Goal: Task Accomplishment & Management: Complete application form

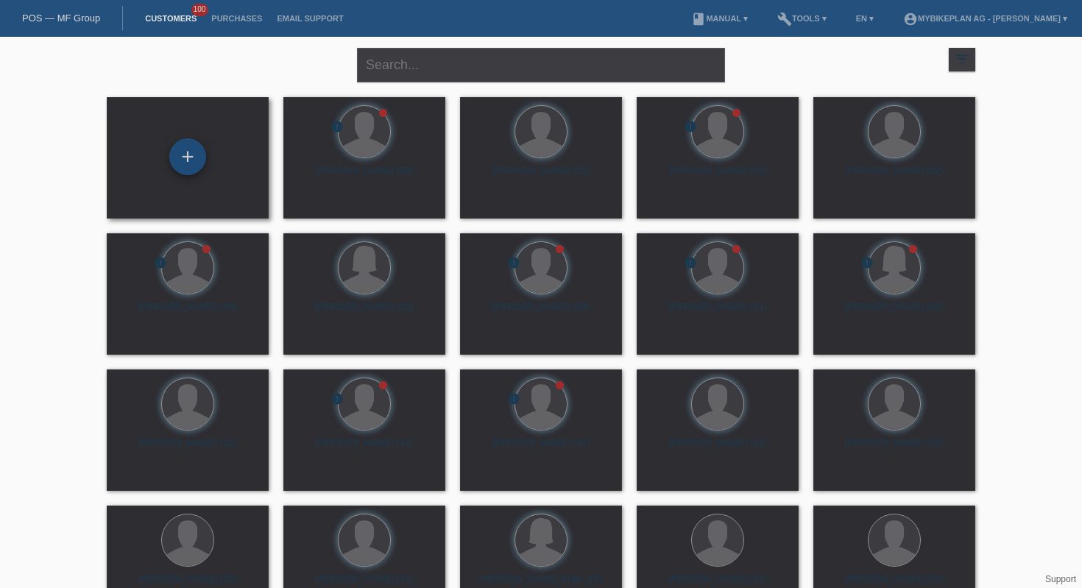
click at [181, 169] on div "+" at bounding box center [187, 156] width 37 height 37
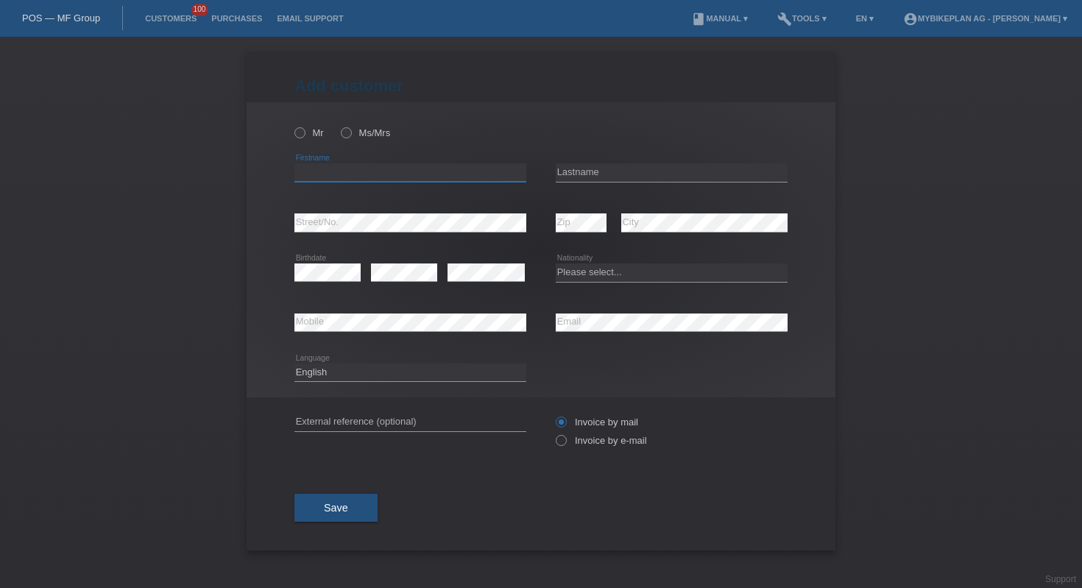
click at [358, 168] on input "text" at bounding box center [411, 172] width 232 height 18
type input "jerome"
click at [599, 168] on input "text" at bounding box center [672, 172] width 232 height 18
type input "hartmann"
click at [342, 282] on icon at bounding box center [328, 281] width 66 height 1
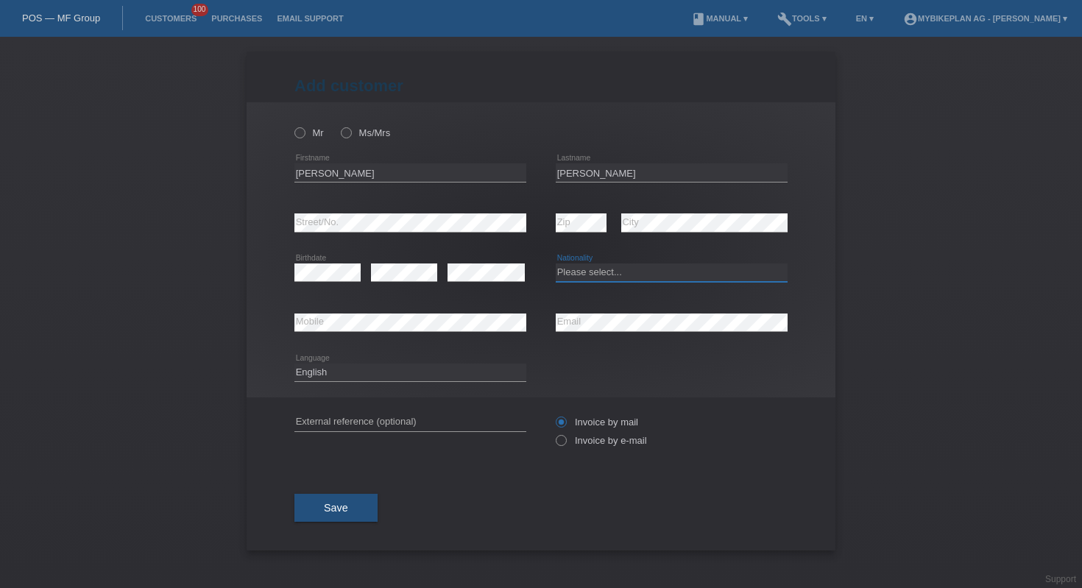
click at [582, 270] on select "Please select... Switzerland Austria Germany Liechtenstein ------------ Afghani…" at bounding box center [672, 273] width 232 height 18
select select "CH"
click at [634, 338] on div "error Email" at bounding box center [672, 323] width 232 height 50
click at [634, 334] on div "error Email" at bounding box center [672, 323] width 232 height 50
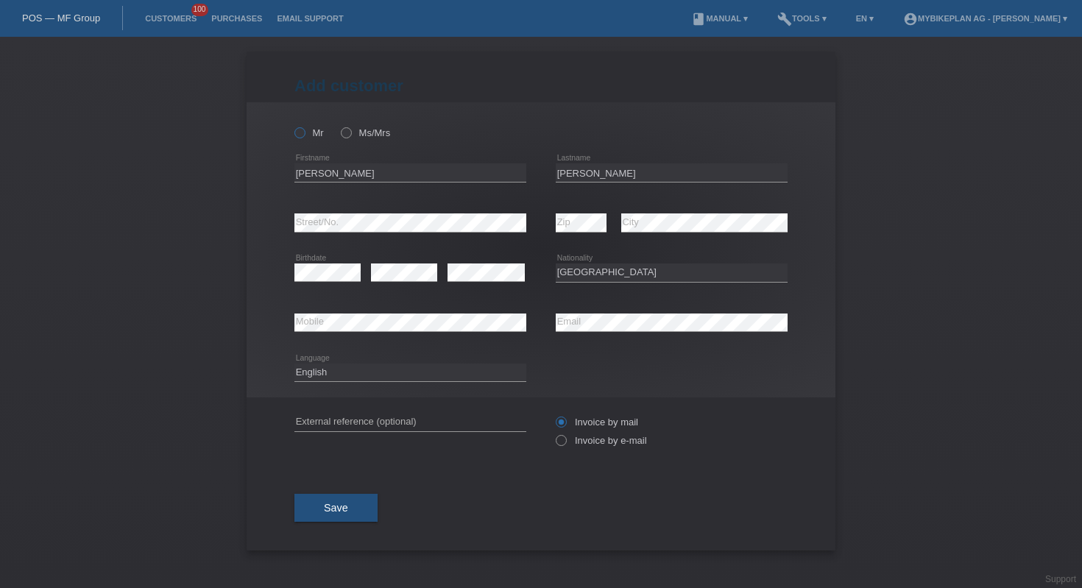
click at [292, 125] on icon at bounding box center [292, 125] width 0 height 0
click at [298, 132] on input "Mr" at bounding box center [300, 132] width 10 height 10
radio input "true"
click at [390, 417] on input "text" at bounding box center [411, 422] width 232 height 18
paste input "45351739037"
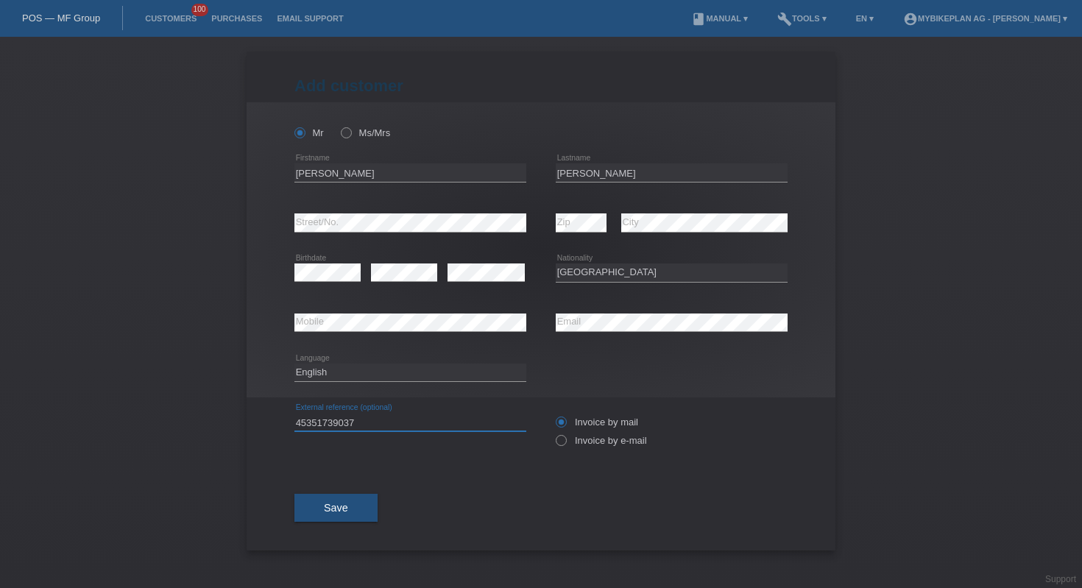
type input "45351739037"
click at [408, 367] on select "Deutsch Français Italiano English" at bounding box center [411, 373] width 232 height 18
select select "fr"
click at [576, 445] on label "Invoice by e-mail" at bounding box center [601, 440] width 91 height 11
click at [565, 445] on input "Invoice by e-mail" at bounding box center [561, 444] width 10 height 18
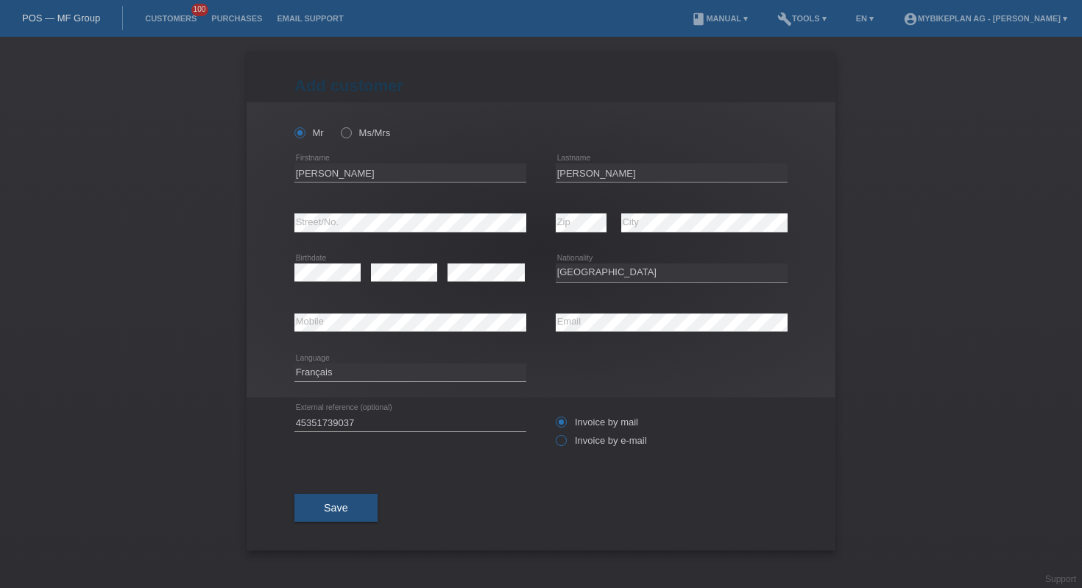
radio input "true"
click at [356, 501] on button "Save" at bounding box center [336, 508] width 83 height 28
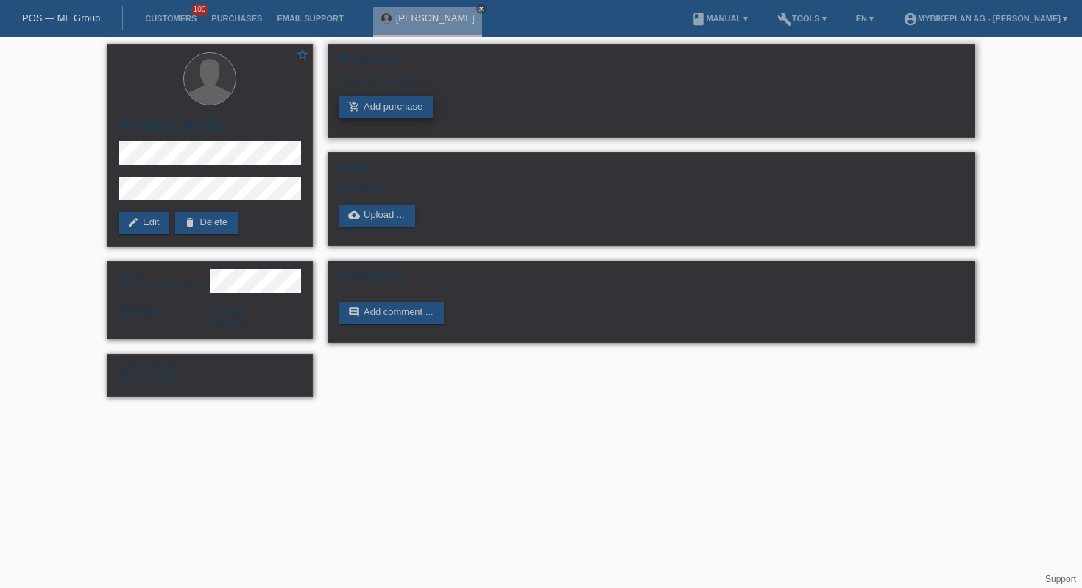
click at [377, 113] on link "add_shopping_cart Add purchase" at bounding box center [386, 107] width 94 height 22
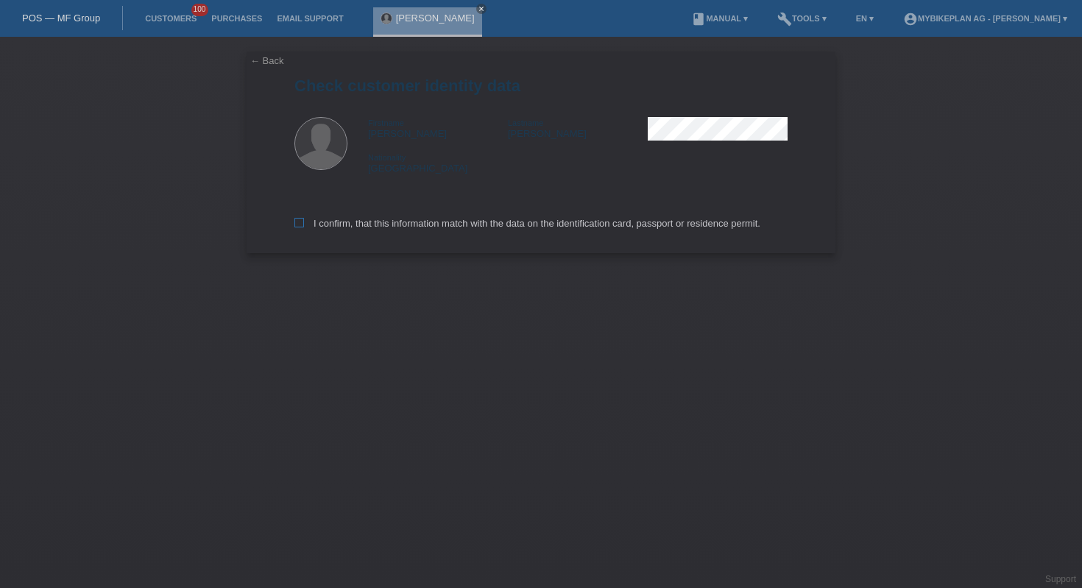
click at [407, 222] on label "I confirm, that this information match with the data on the identification card…" at bounding box center [528, 223] width 466 height 11
click at [304, 222] on input "I confirm, that this information match with the data on the identification card…" at bounding box center [300, 223] width 10 height 10
checkbox input "true"
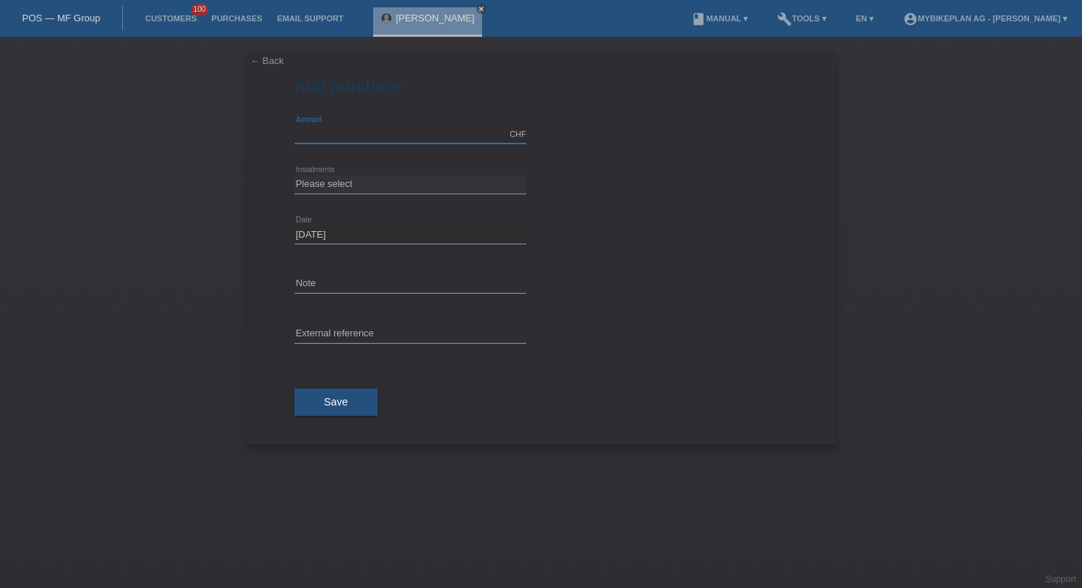
click at [393, 133] on input "text" at bounding box center [411, 134] width 232 height 18
type input "5999.00"
click at [417, 177] on select "Please select 6 instalments 12 instalments 18 instalments 24 instalments 36 ins…" at bounding box center [411, 184] width 232 height 18
select select "488"
click at [399, 331] on input "text" at bounding box center [411, 334] width 232 height 18
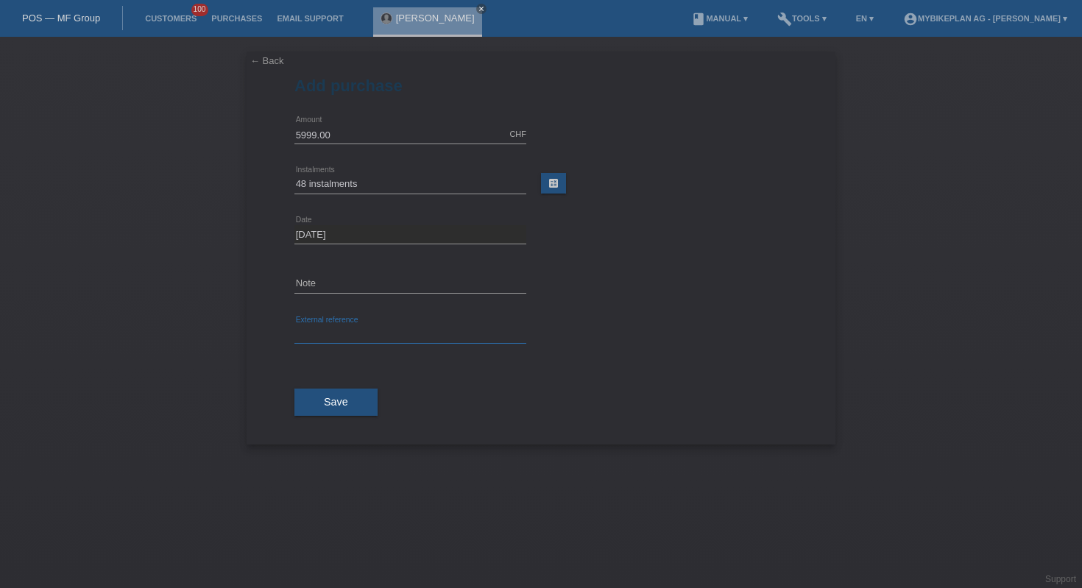
paste input "45351739037"
type input "45351739037"
click at [326, 403] on span "Save" at bounding box center [336, 402] width 24 height 12
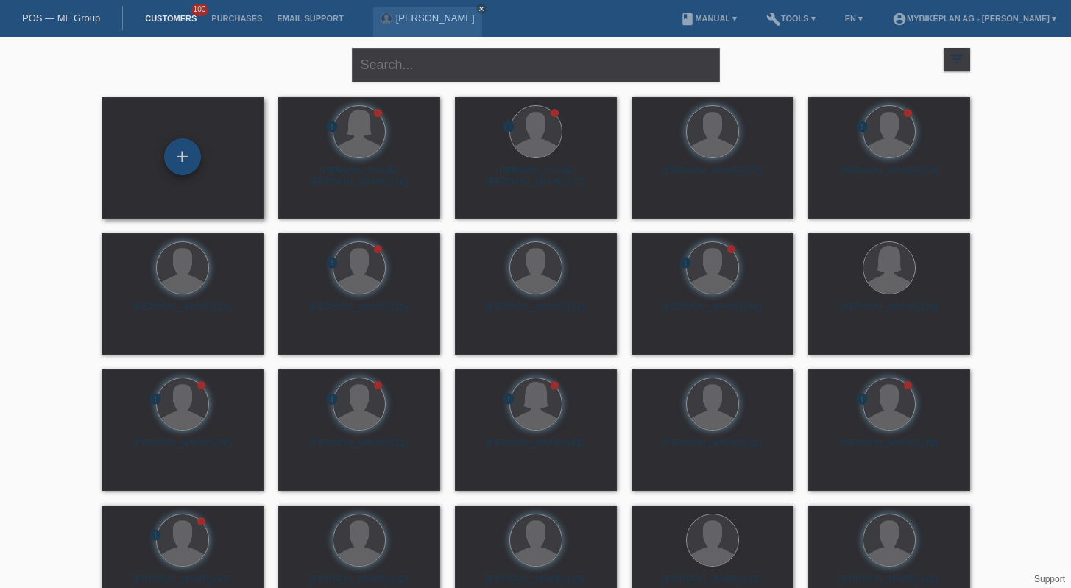
click at [182, 161] on div "+" at bounding box center [182, 156] width 37 height 37
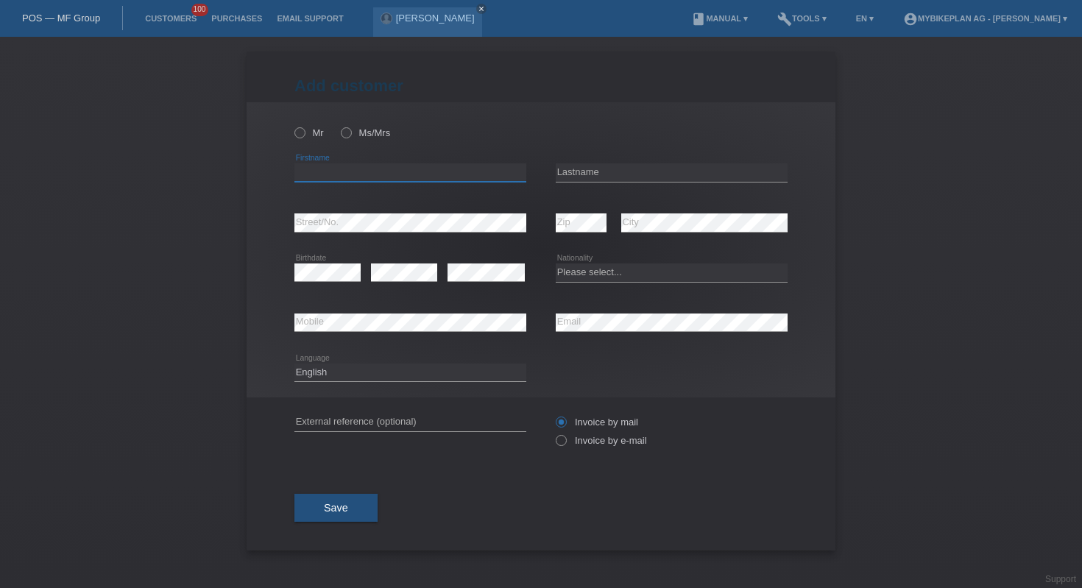
click at [496, 171] on input "text" at bounding box center [411, 172] width 232 height 18
paste input "Louvain"
type input "Louvain"
click at [571, 171] on input "text" at bounding box center [672, 172] width 232 height 18
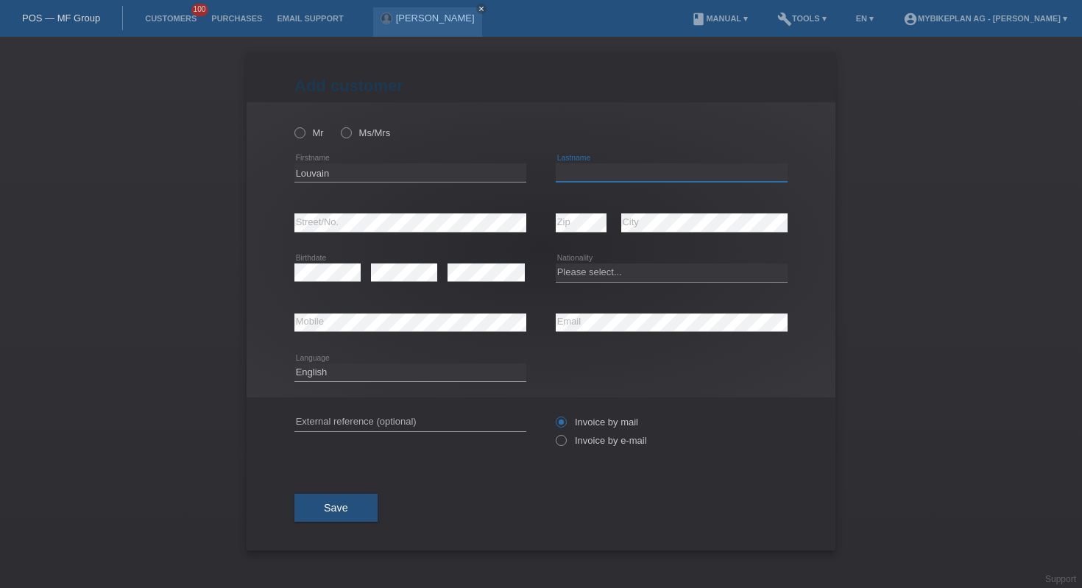
click at [618, 172] on input "text" at bounding box center [672, 172] width 232 height 18
paste input "Luvualu Menga"
type input "Luvualu Menga"
click at [476, 282] on icon at bounding box center [486, 281] width 77 height 1
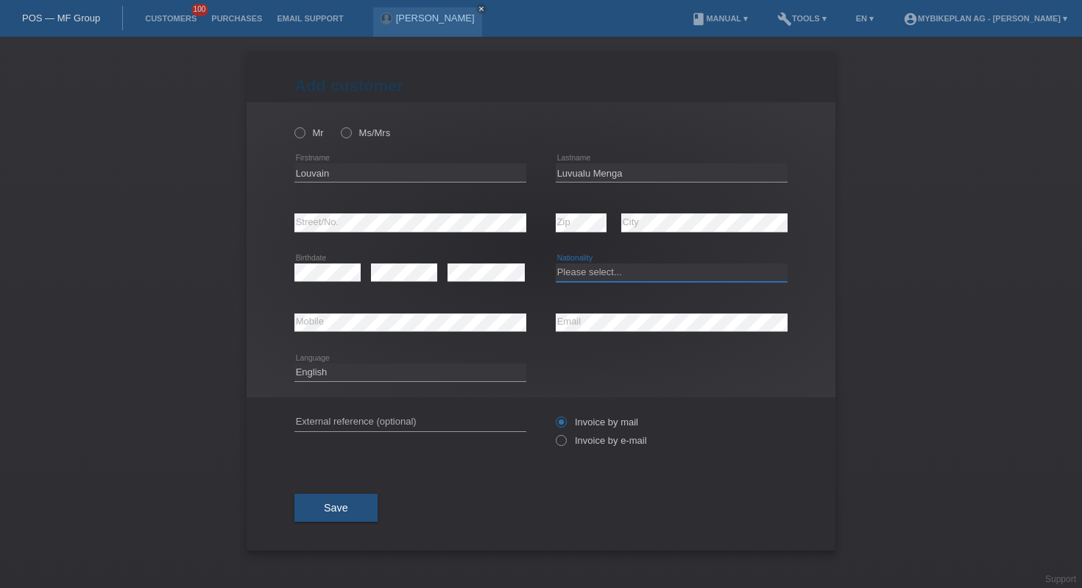
click at [619, 270] on select "Please select... [GEOGRAPHIC_DATA] [GEOGRAPHIC_DATA] [GEOGRAPHIC_DATA] [GEOGRAP…" at bounding box center [672, 273] width 232 height 18
click at [723, 278] on select "Please select... [GEOGRAPHIC_DATA] [GEOGRAPHIC_DATA] [GEOGRAPHIC_DATA] [GEOGRAP…" at bounding box center [672, 273] width 232 height 18
select select "CG"
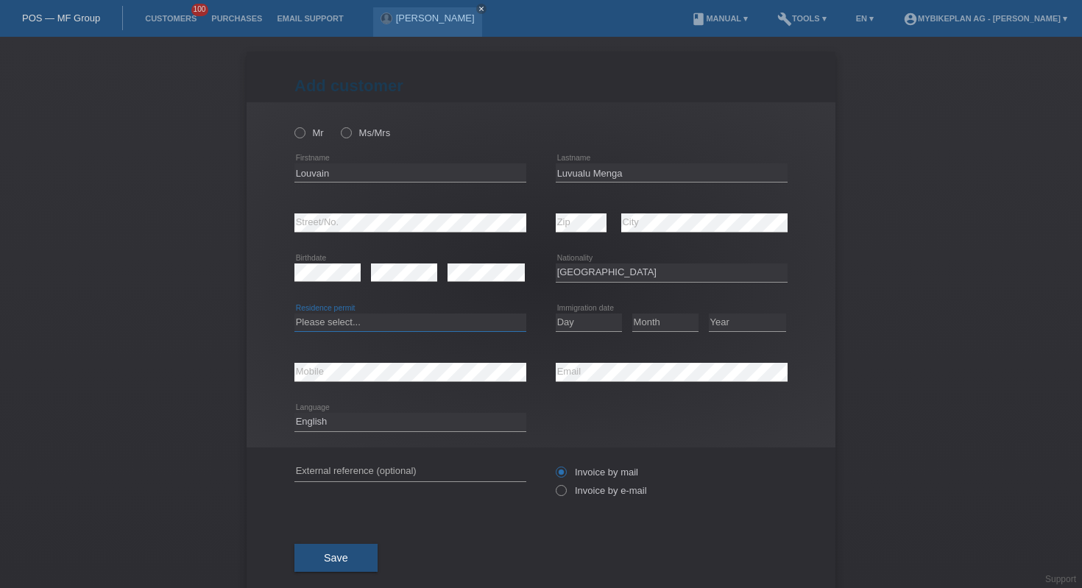
click at [371, 327] on select "Please select... C B B - Refugee status Other" at bounding box center [411, 323] width 232 height 18
select select "B"
click at [579, 320] on select "Day 01 02 03 04 05 06 07 08 09 10 11" at bounding box center [589, 323] width 66 height 18
select select "18"
click at [660, 321] on select "Month 01 02 03 04 05 06 07 08 09 10 11" at bounding box center [665, 323] width 66 height 18
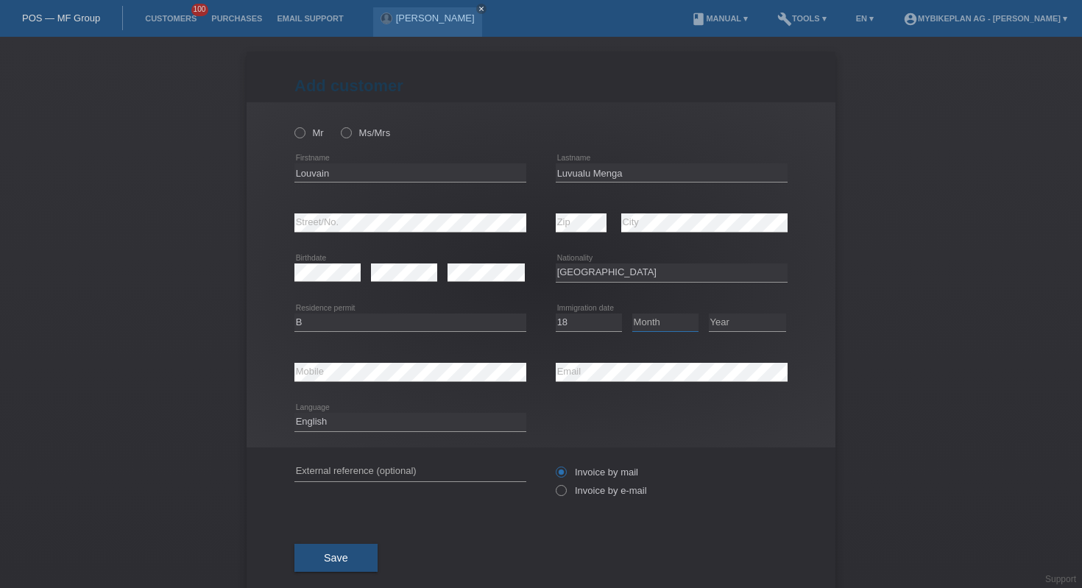
select select "04"
click at [714, 326] on select "Year 2025 2024 2023 2022 2021 2020 2019 2018 2017 2016 2015 2014 2013 2012 2011…" at bounding box center [747, 323] width 77 height 18
select select "2012"
click at [436, 474] on input "text" at bounding box center [411, 472] width 232 height 18
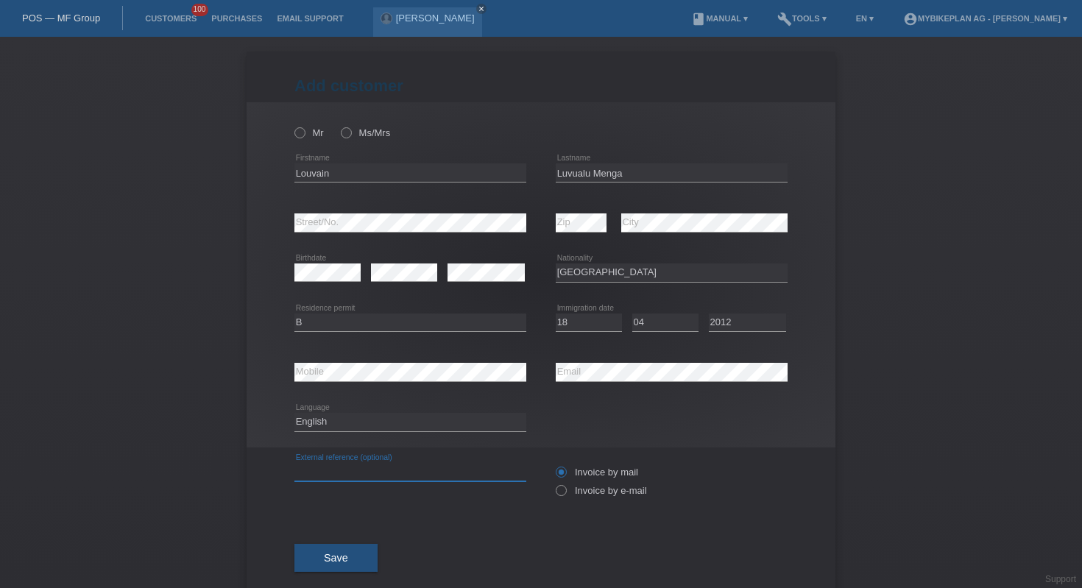
paste input "45427821079"
type input "45427821079"
click at [566, 492] on label "Invoice by e-mail" at bounding box center [601, 490] width 91 height 11
click at [565, 492] on input "Invoice by e-mail" at bounding box center [561, 494] width 10 height 18
radio input "true"
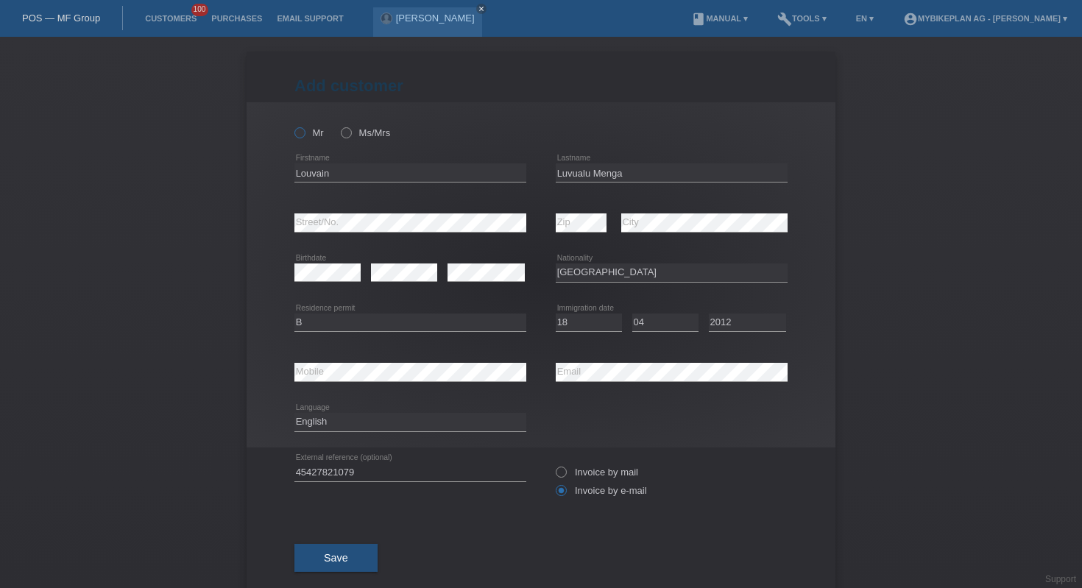
click at [292, 125] on icon at bounding box center [292, 125] width 0 height 0
click at [295, 134] on input "Mr" at bounding box center [300, 132] width 10 height 10
radio input "true"
click at [343, 557] on button "Save" at bounding box center [336, 558] width 83 height 28
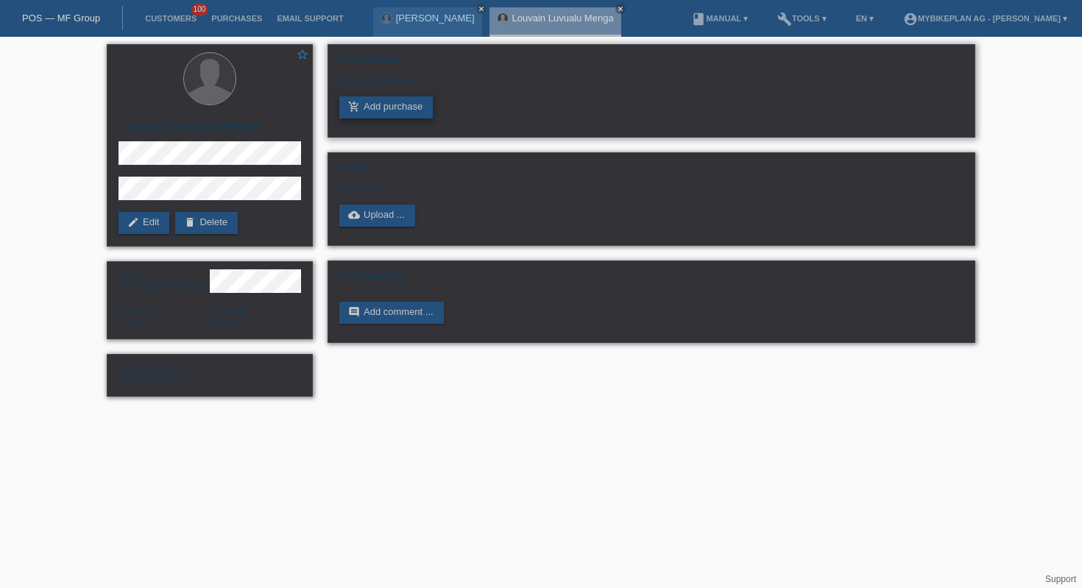
click at [375, 104] on link "add_shopping_cart Add purchase" at bounding box center [386, 107] width 94 height 22
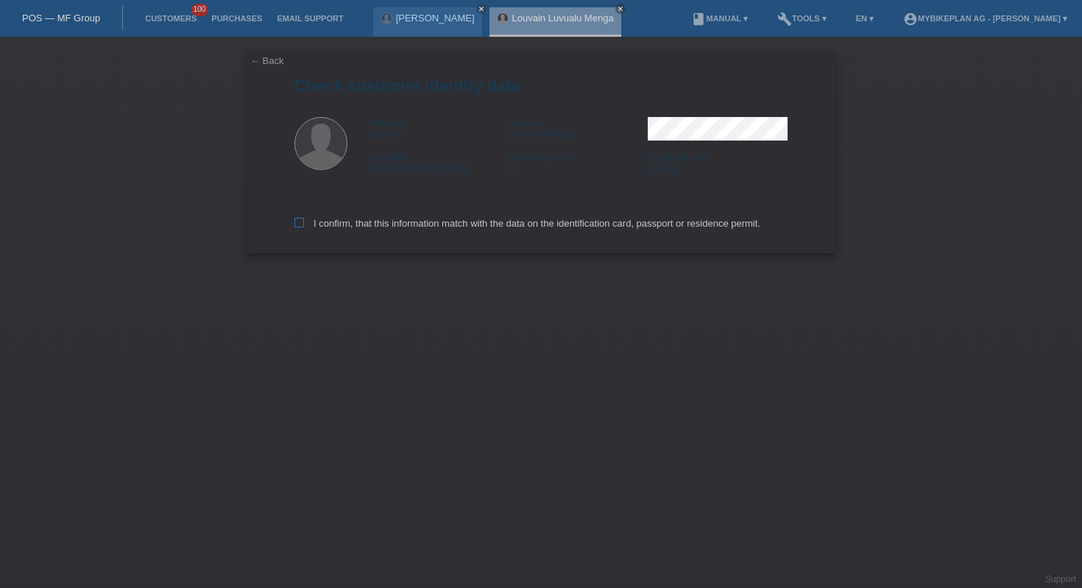
click at [619, 229] on label "I confirm, that this information match with the data on the identification card…" at bounding box center [528, 223] width 466 height 11
click at [304, 228] on input "I confirm, that this information match with the data on the identification card…" at bounding box center [300, 223] width 10 height 10
checkbox input "true"
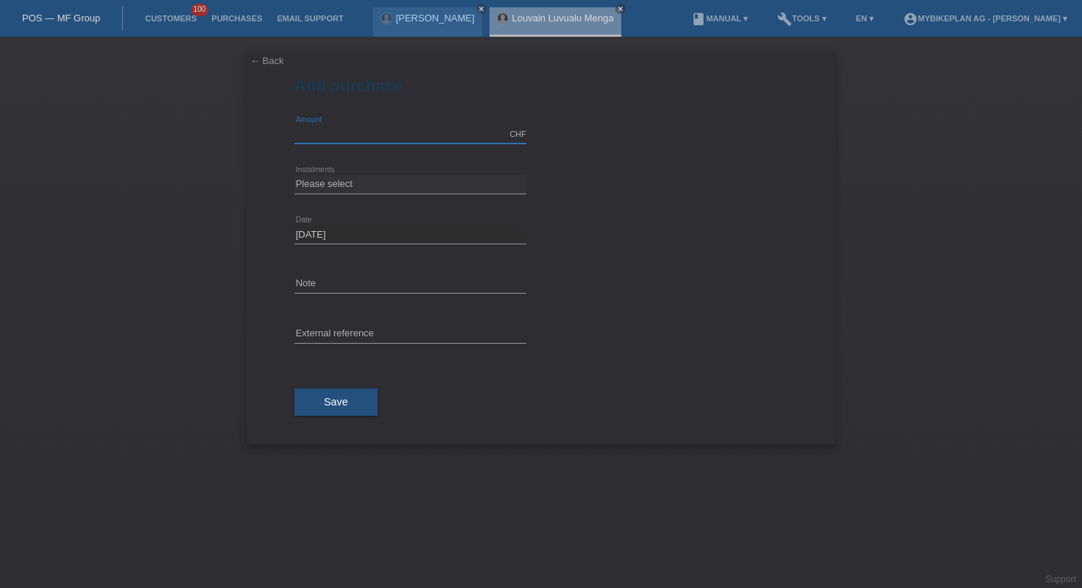
click at [359, 138] on input "text" at bounding box center [411, 134] width 232 height 18
type input "3299.00"
click at [413, 179] on select "Please select 6 instalments 12 instalments 18 instalments 24 instalments 36 ins…" at bounding box center [411, 184] width 232 height 18
select select "487"
click at [412, 326] on input "text" at bounding box center [411, 334] width 232 height 18
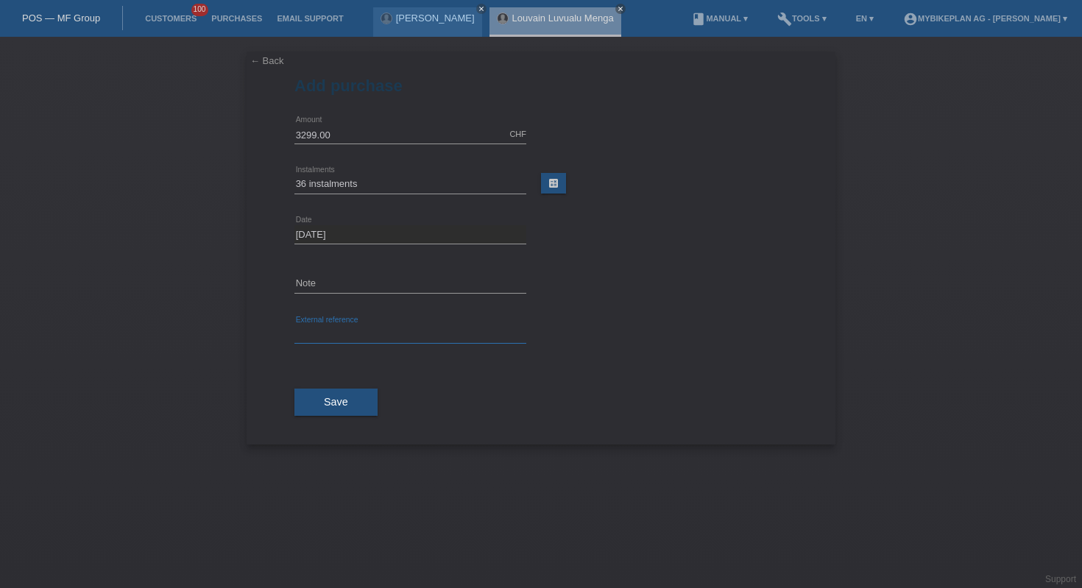
paste input "45427821079"
type input "45427821079"
click at [299, 400] on button "Save" at bounding box center [336, 403] width 83 height 28
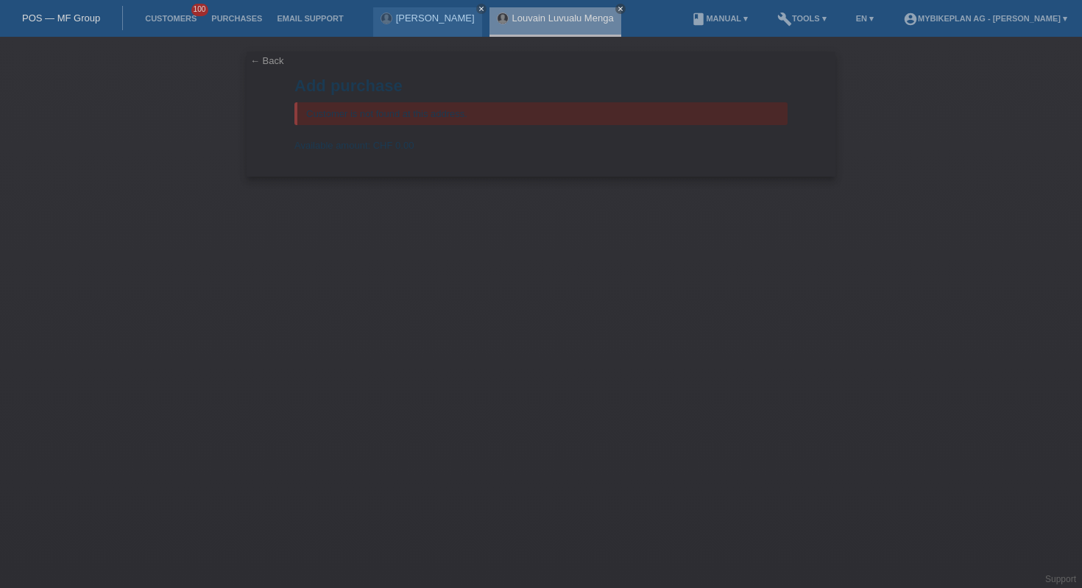
click at [74, 24] on div "POS — MF Group" at bounding box center [61, 18] width 123 height 24
click at [74, 10] on div "POS — MF Group" at bounding box center [61, 18] width 123 height 24
click at [74, 14] on link "POS — MF Group" at bounding box center [61, 18] width 78 height 11
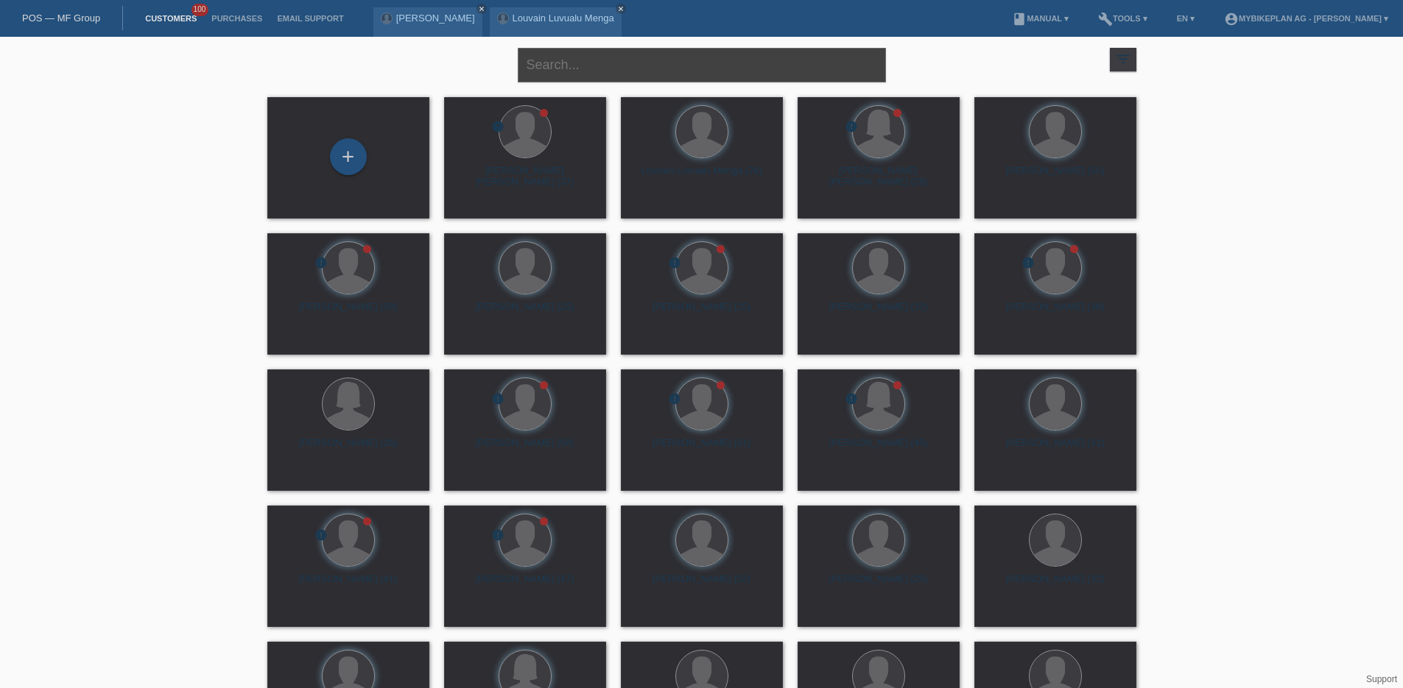
click at [555, 74] on input "text" at bounding box center [702, 65] width 368 height 35
type input "[PERSON_NAME]"
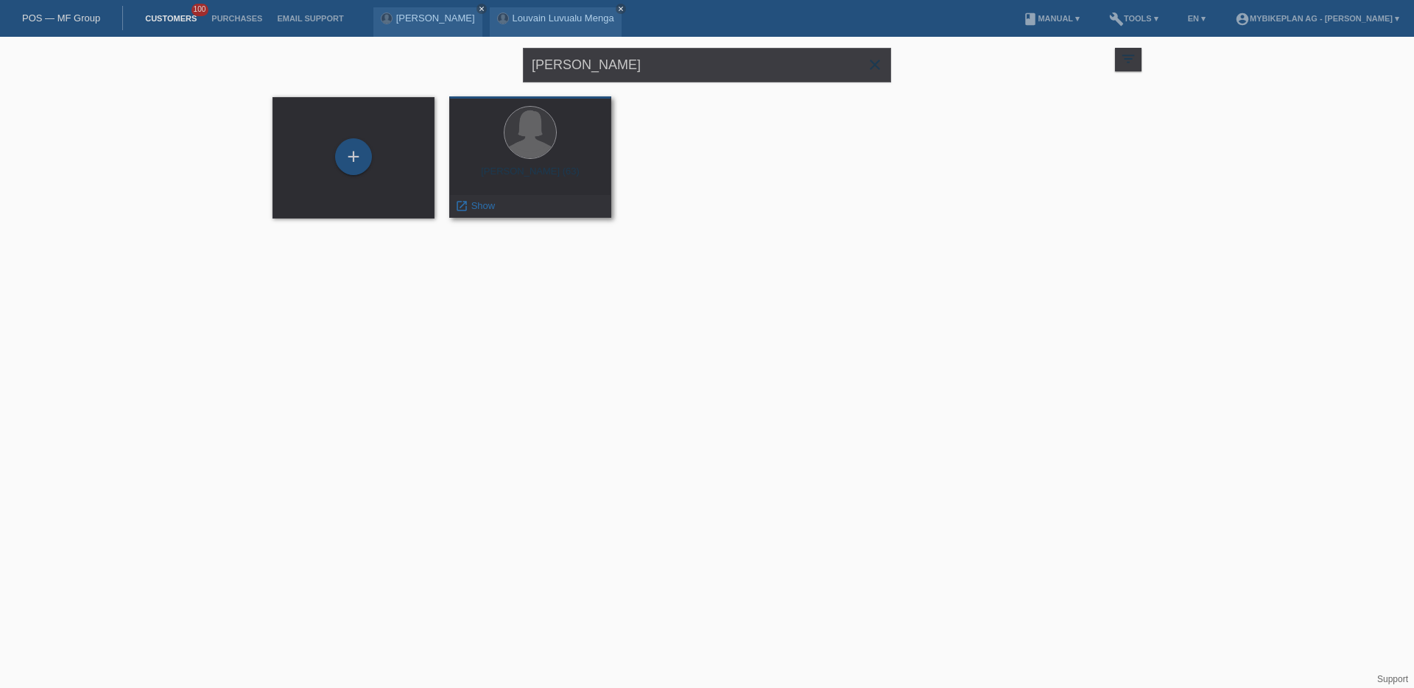
click at [482, 186] on div "[PERSON_NAME] (63)" at bounding box center [530, 178] width 138 height 24
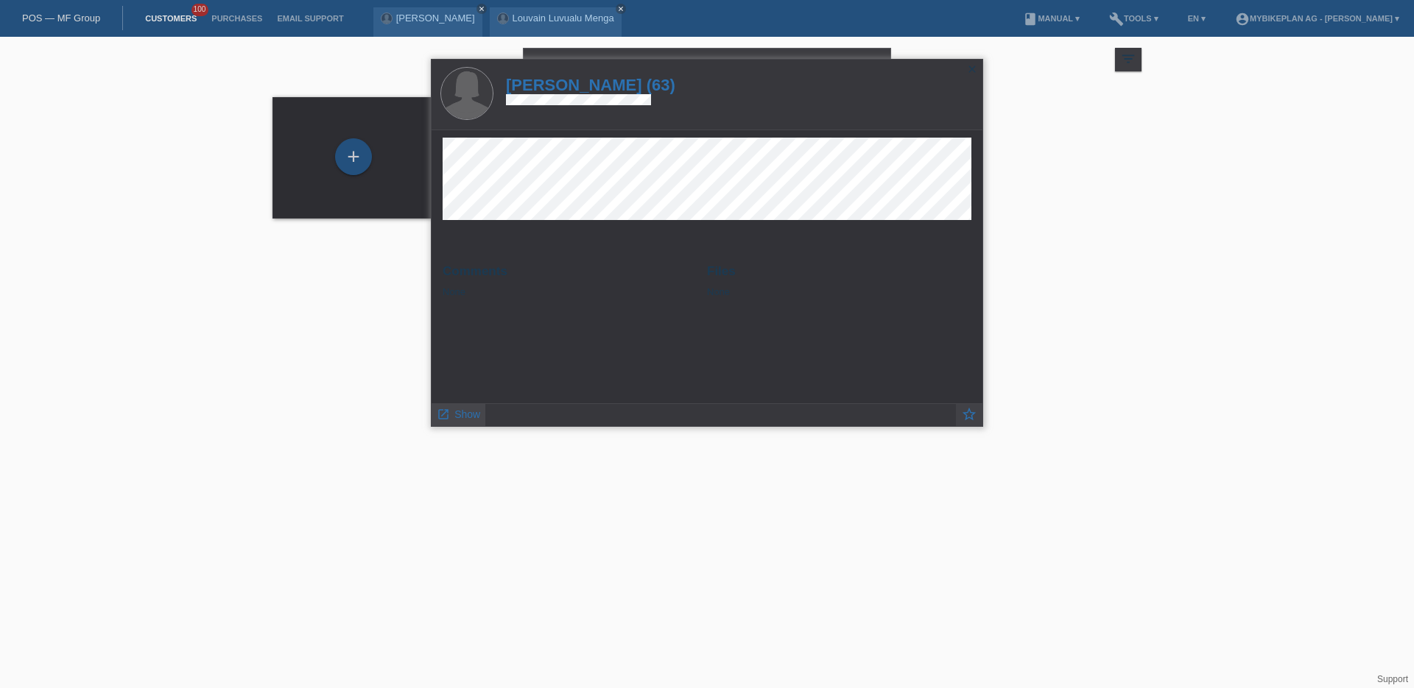
click at [470, 414] on span "Show" at bounding box center [467, 415] width 26 height 12
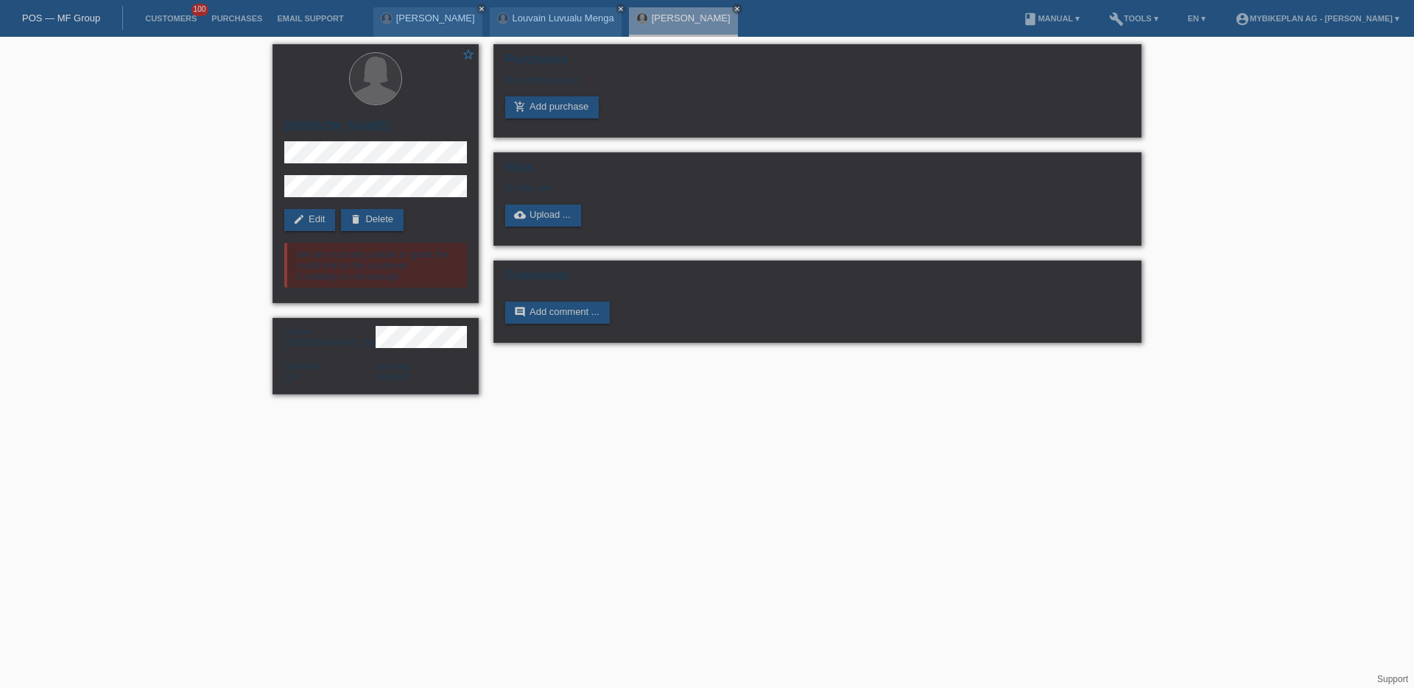
click at [37, 23] on link "POS — MF Group" at bounding box center [61, 18] width 78 height 11
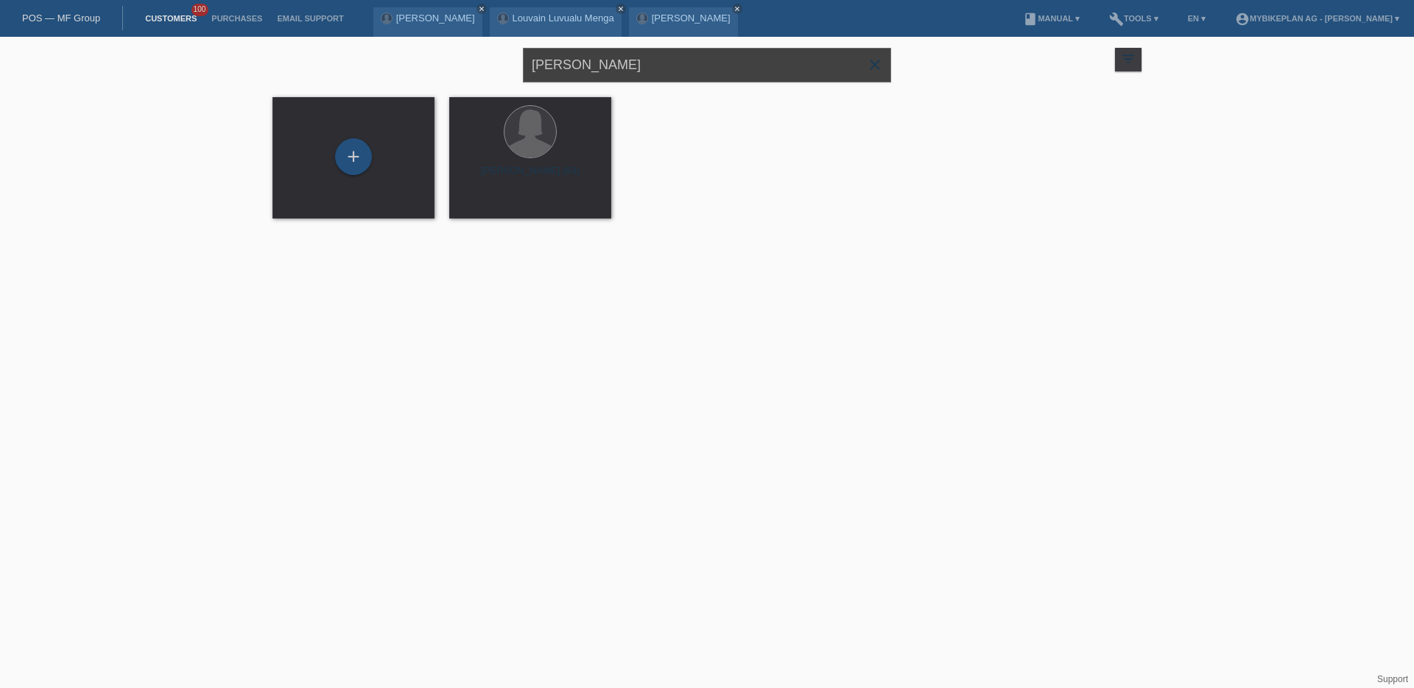
click at [594, 57] on input "[PERSON_NAME]" at bounding box center [707, 65] width 368 height 35
click at [594, 57] on input "rosita" at bounding box center [707, 65] width 368 height 35
paste input "Bernhard Maeder"
type input "Bernhard Maeder"
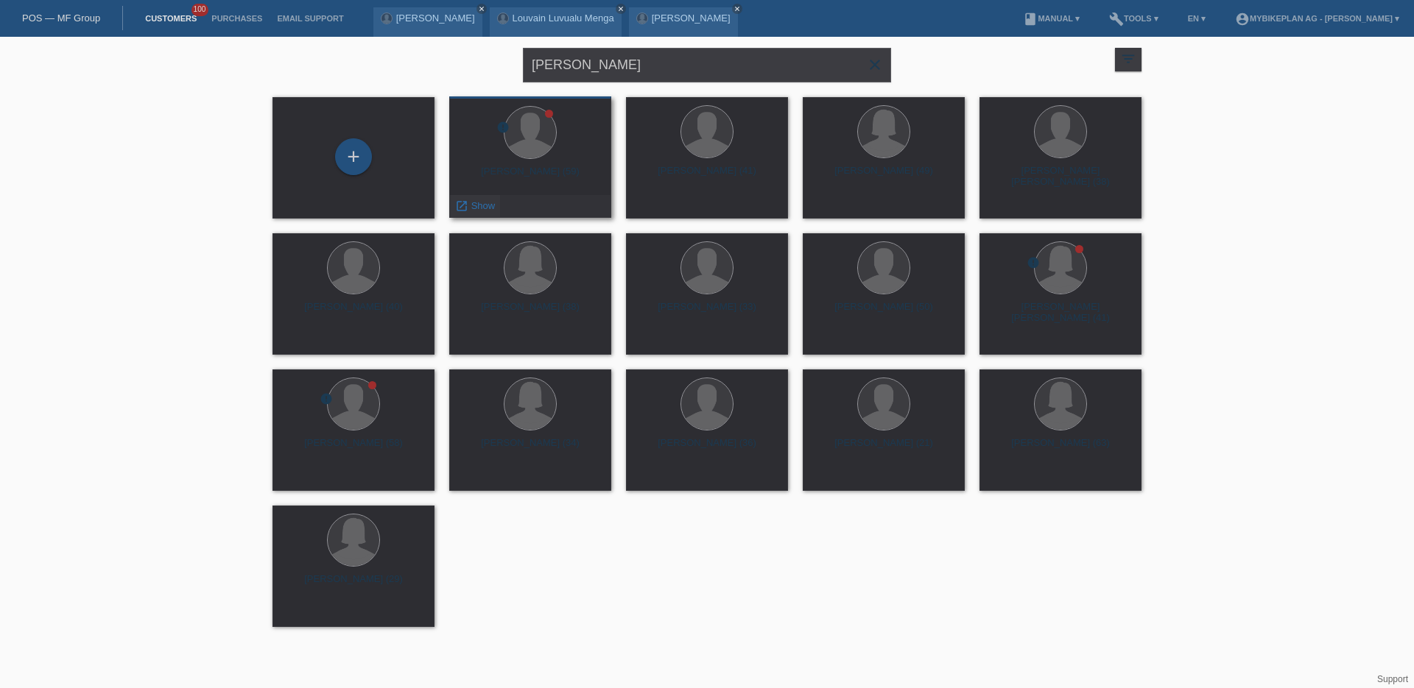
click at [478, 205] on span "Show" at bounding box center [483, 205] width 24 height 11
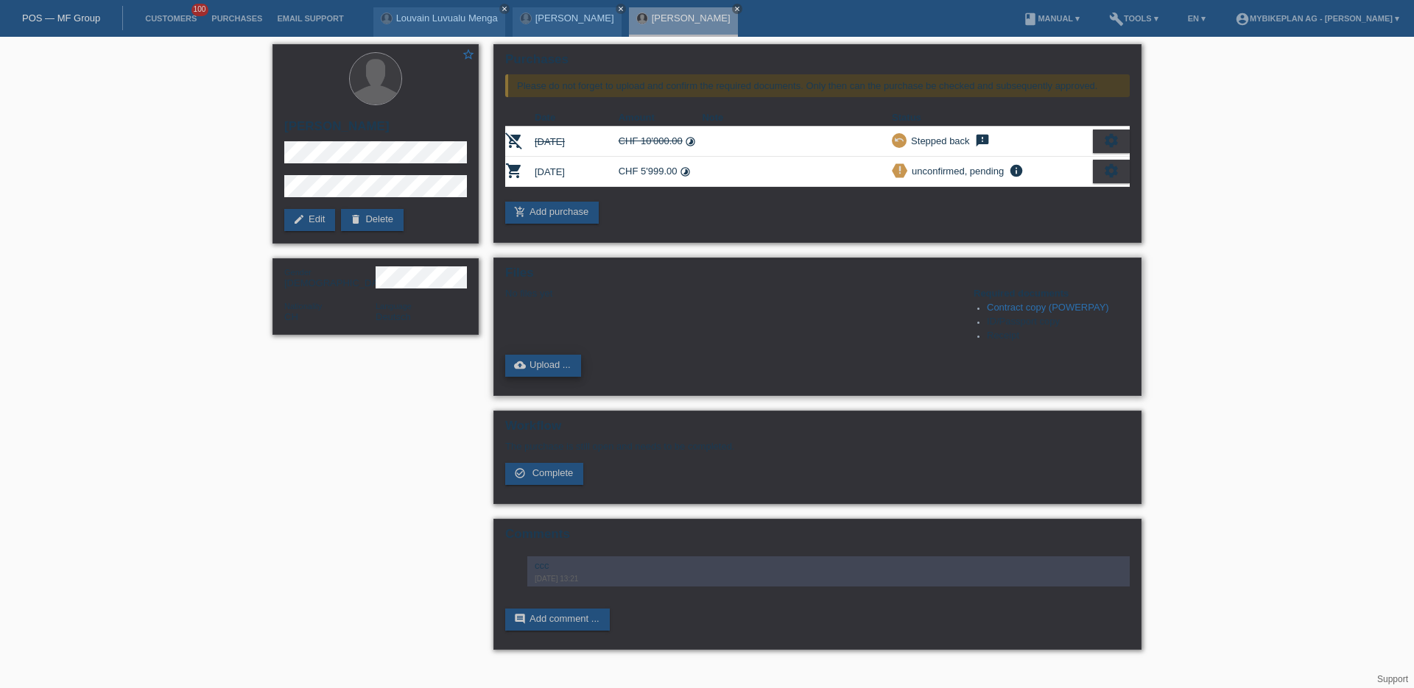
click at [568, 377] on link "cloud_upload Upload ..." at bounding box center [543, 366] width 76 height 22
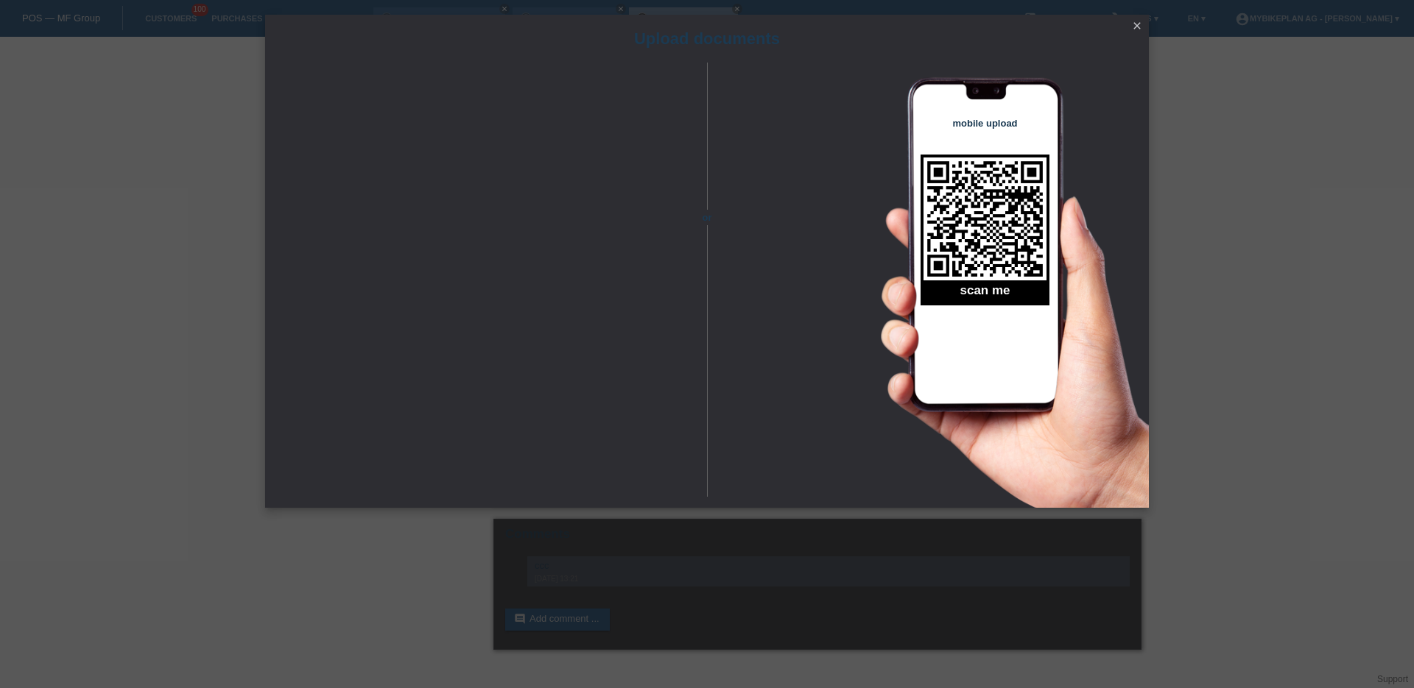
click at [1138, 26] on icon "close" at bounding box center [1137, 26] width 12 height 12
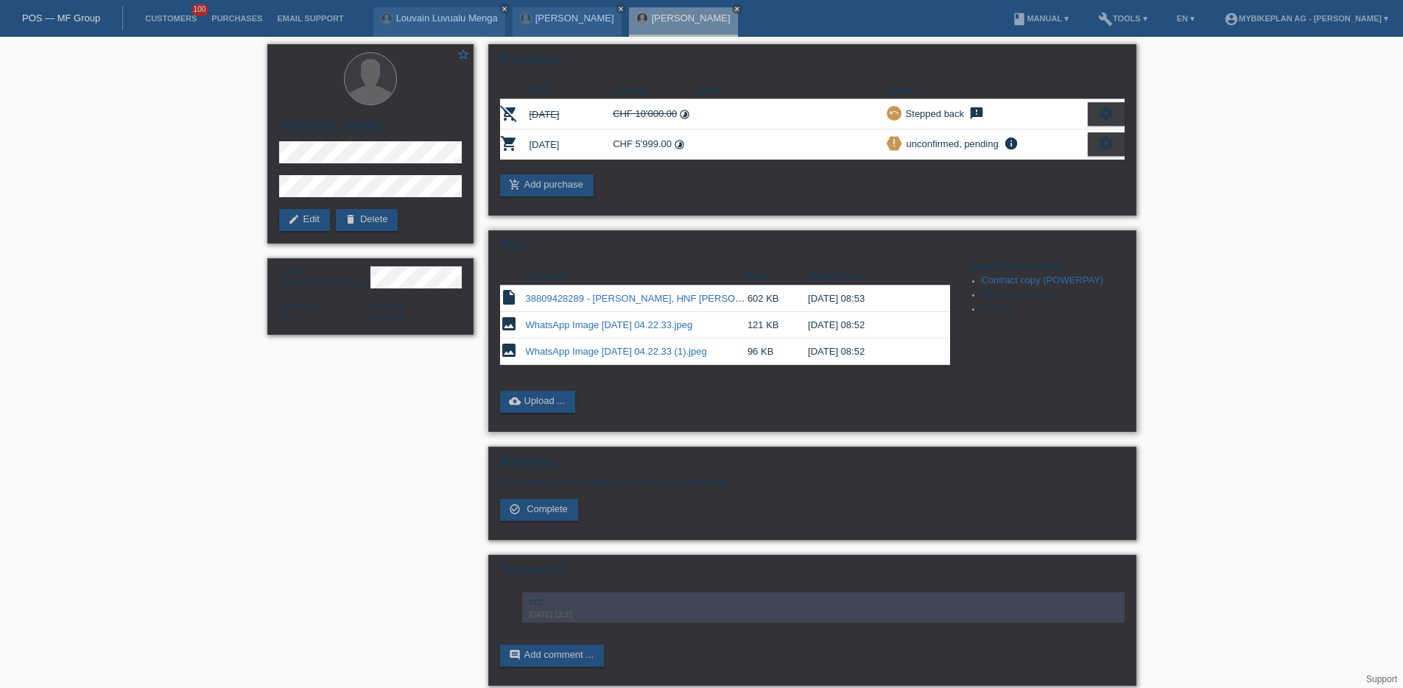
click at [658, 304] on link "38809428289 - [PERSON_NAME], HNF [PERSON_NAME] UD4 [PERSON_NAME].pdf" at bounding box center [711, 298] width 371 height 11
click at [617, 348] on link "WhatsApp Image 2025-10-08 at 04.22.33 (1).jpeg" at bounding box center [616, 351] width 181 height 11
click at [69, 24] on div "POS — MF Group" at bounding box center [61, 18] width 123 height 24
click at [72, 15] on link "POS — MF Group" at bounding box center [61, 18] width 78 height 11
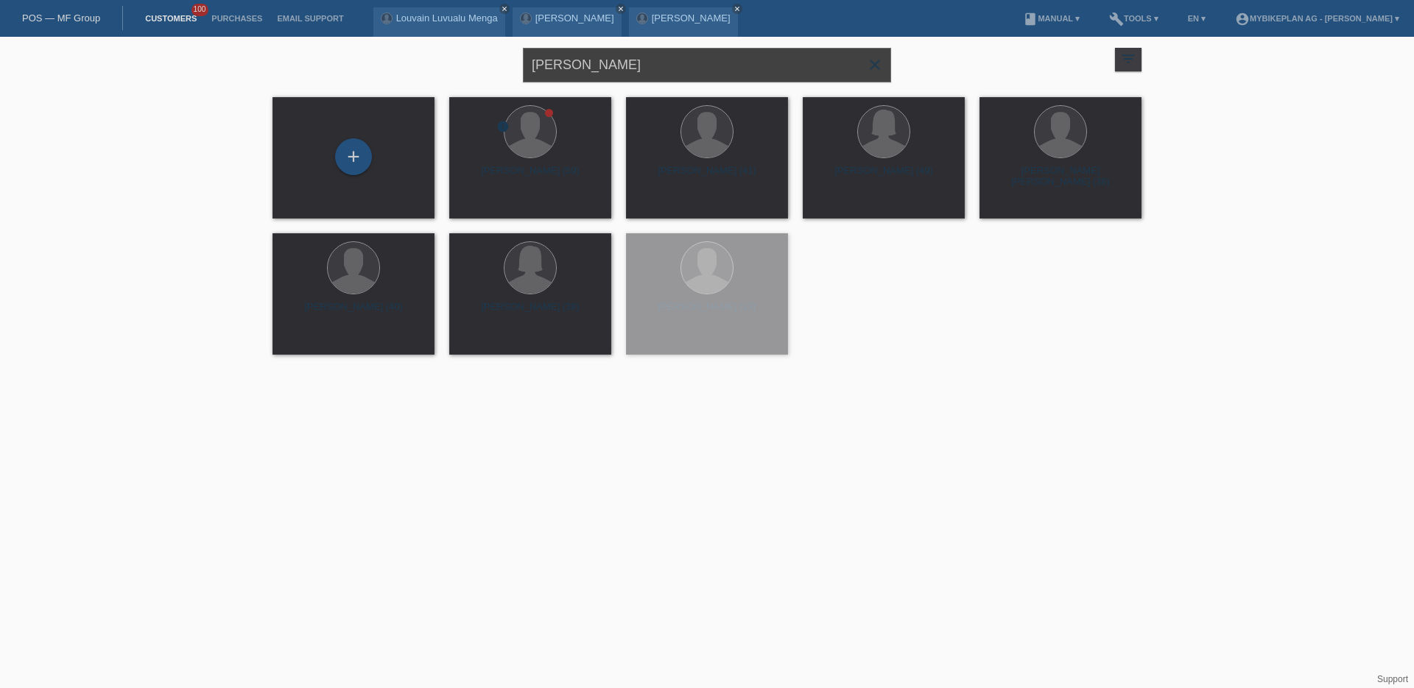
click at [657, 61] on input "[PERSON_NAME]" at bounding box center [707, 65] width 368 height 35
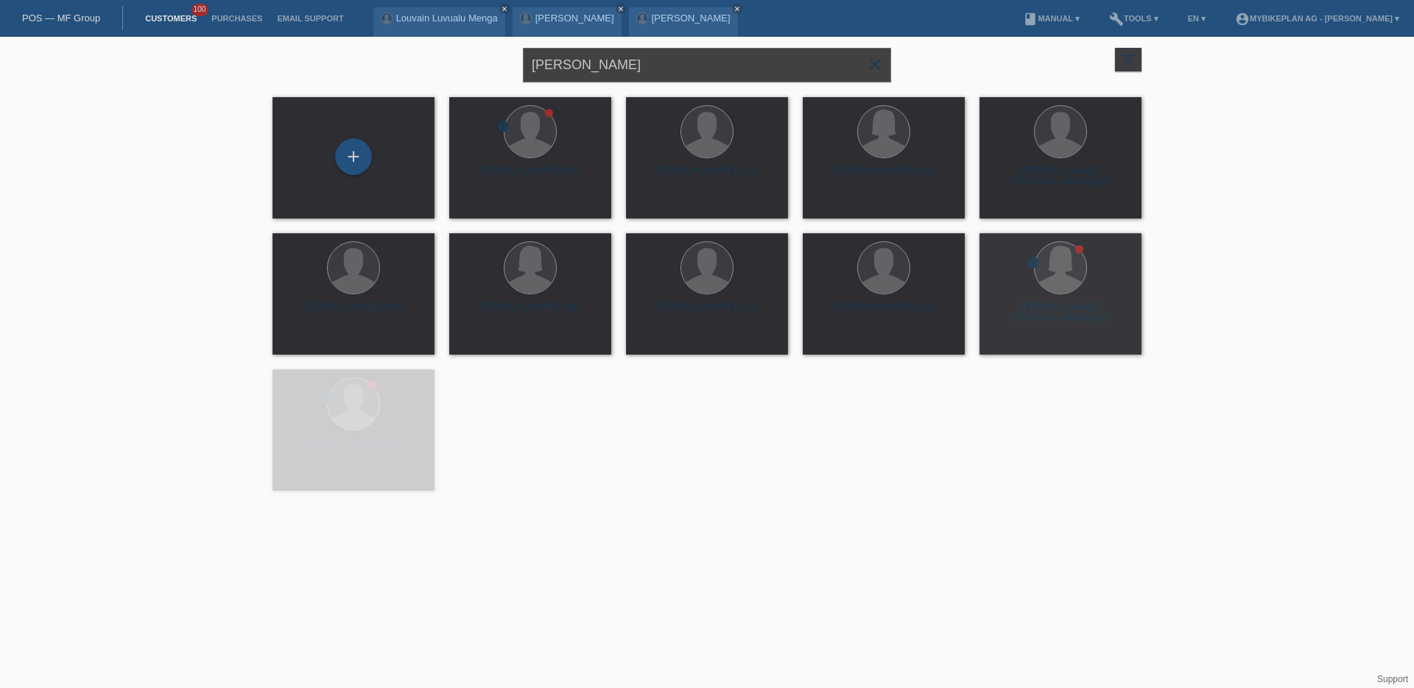
click at [657, 61] on input "[PERSON_NAME]" at bounding box center [707, 65] width 368 height 35
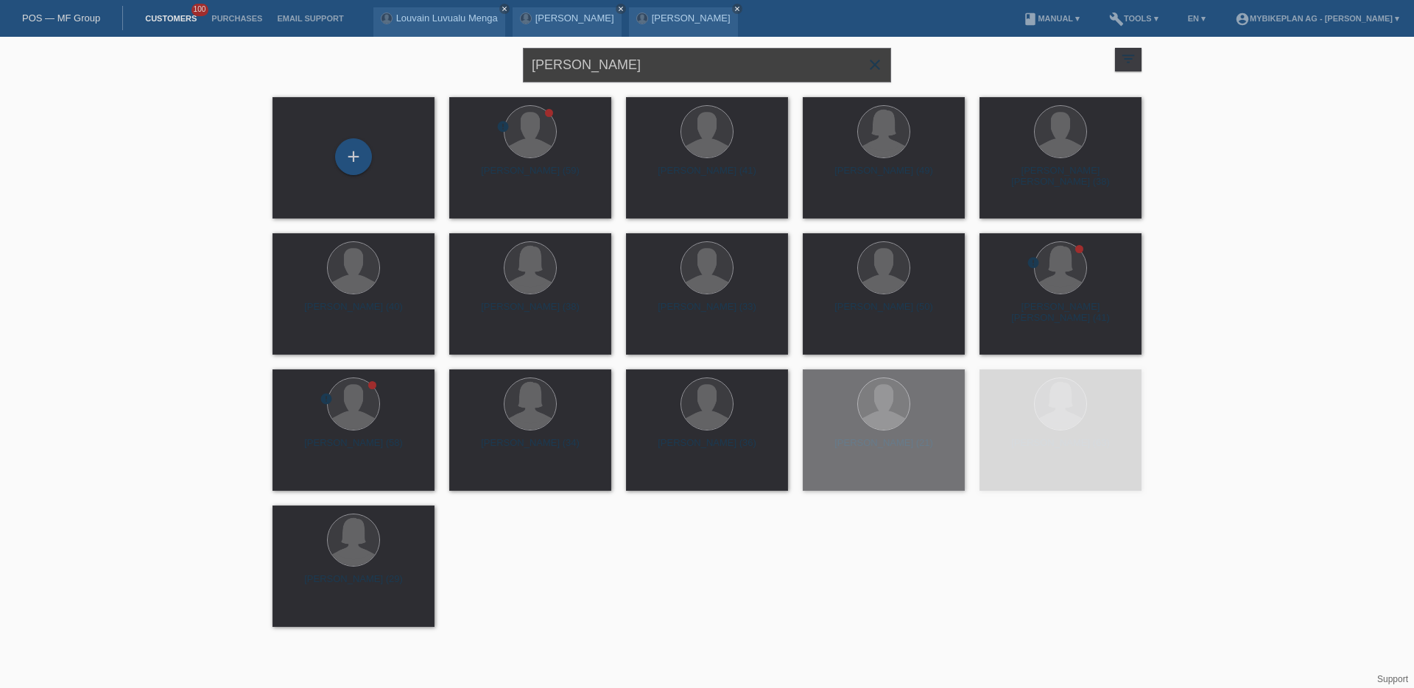
click at [657, 61] on input "[PERSON_NAME]" at bounding box center [707, 65] width 368 height 35
paste input "[PERSON_NAME]"
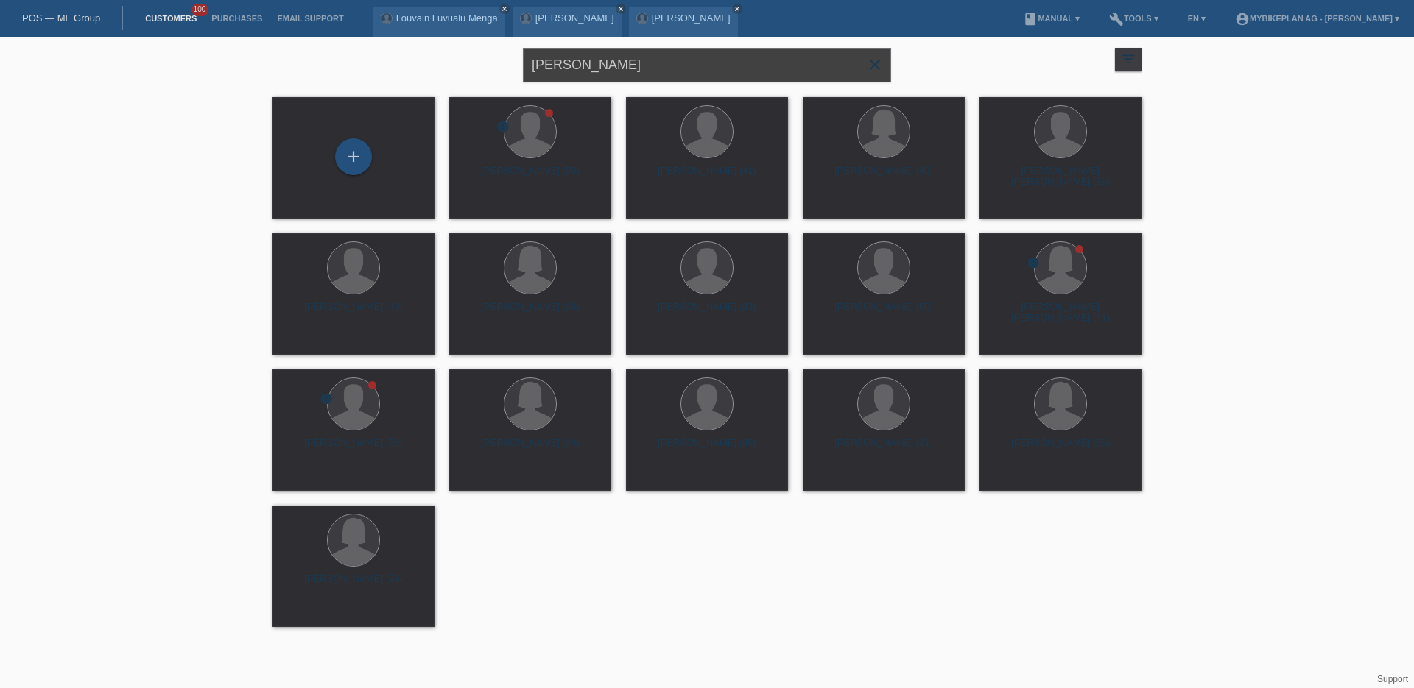
type input "[PERSON_NAME]"
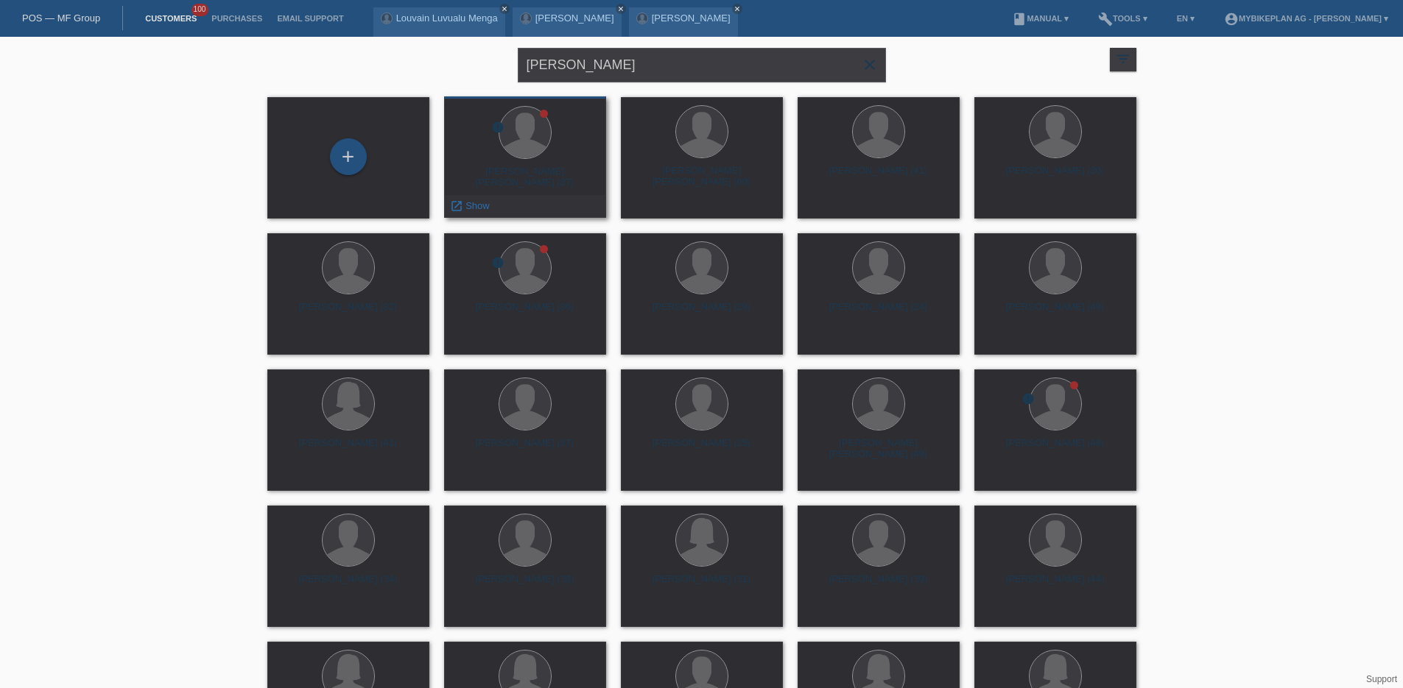
click at [568, 188] on div "[PERSON_NAME] [PERSON_NAME] (37)" at bounding box center [525, 178] width 138 height 24
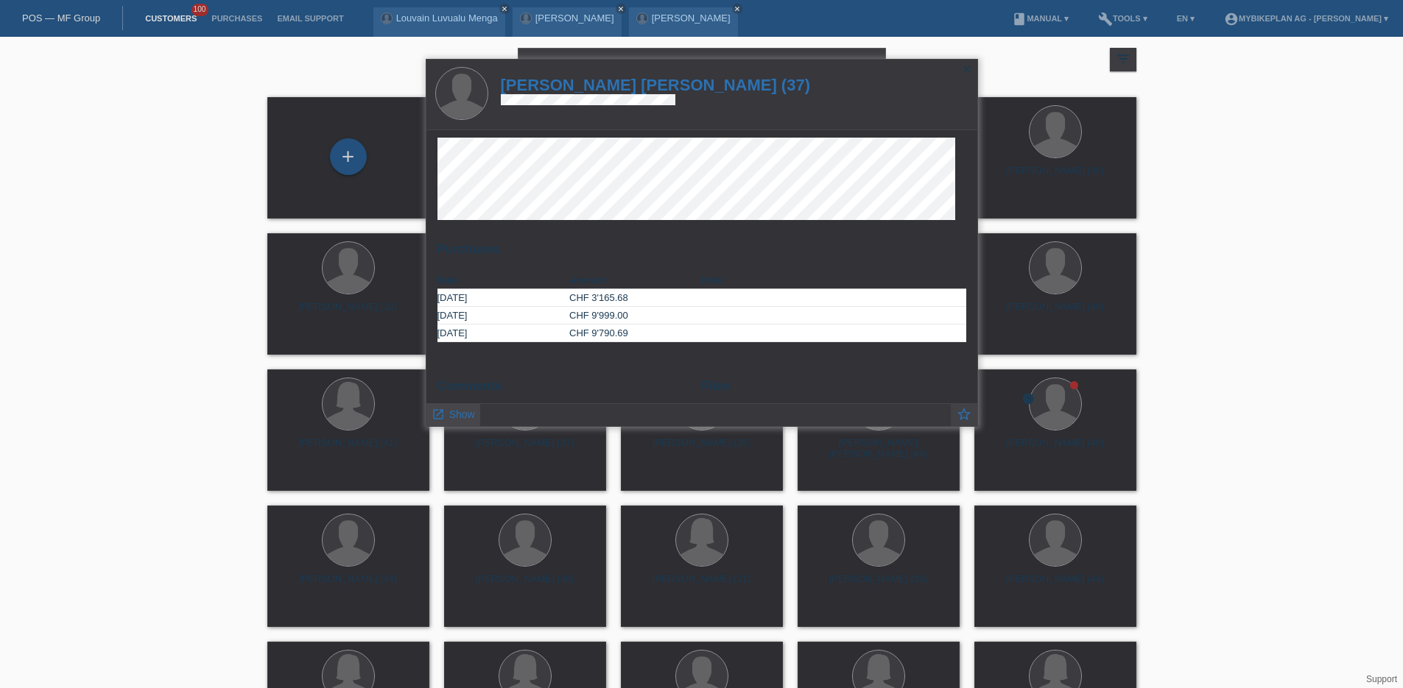
click at [445, 415] on link "launch Show" at bounding box center [452, 413] width 43 height 18
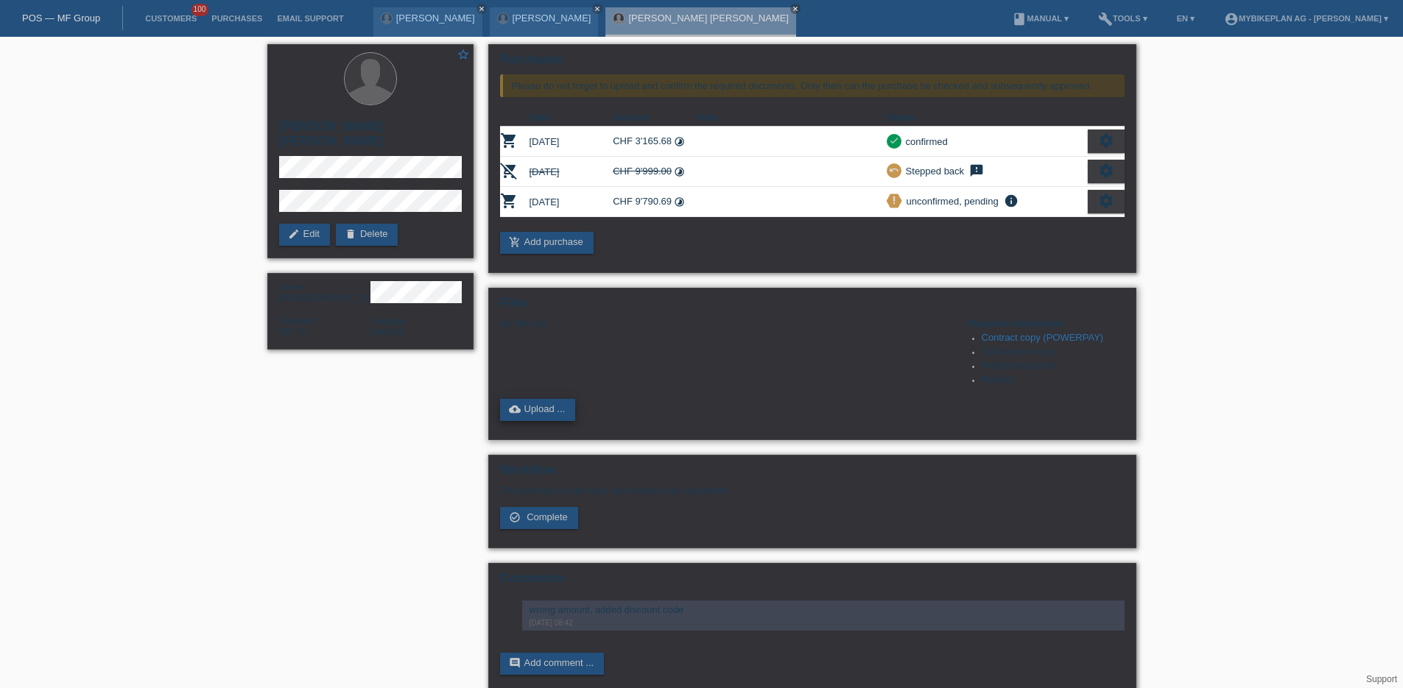
click at [549, 416] on link "cloud_upload Upload ..." at bounding box center [538, 410] width 76 height 22
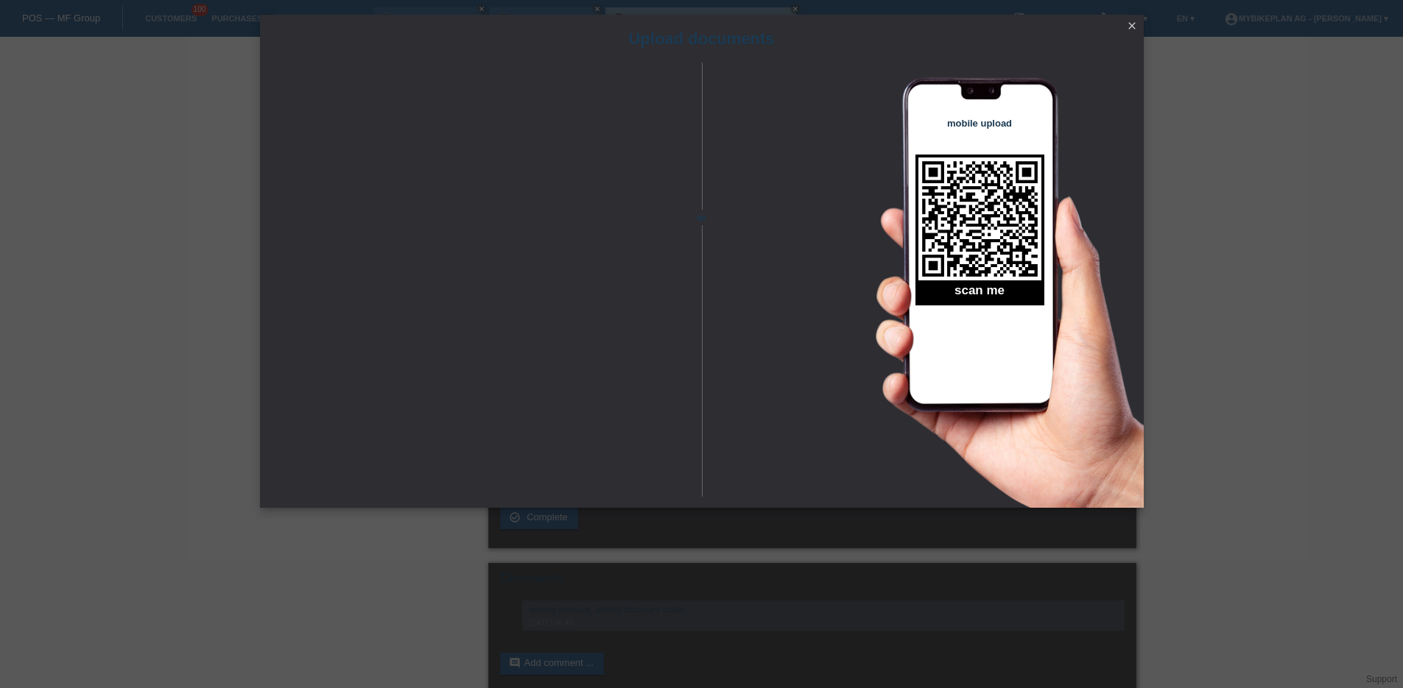
click at [1130, 27] on icon "close" at bounding box center [1132, 26] width 12 height 12
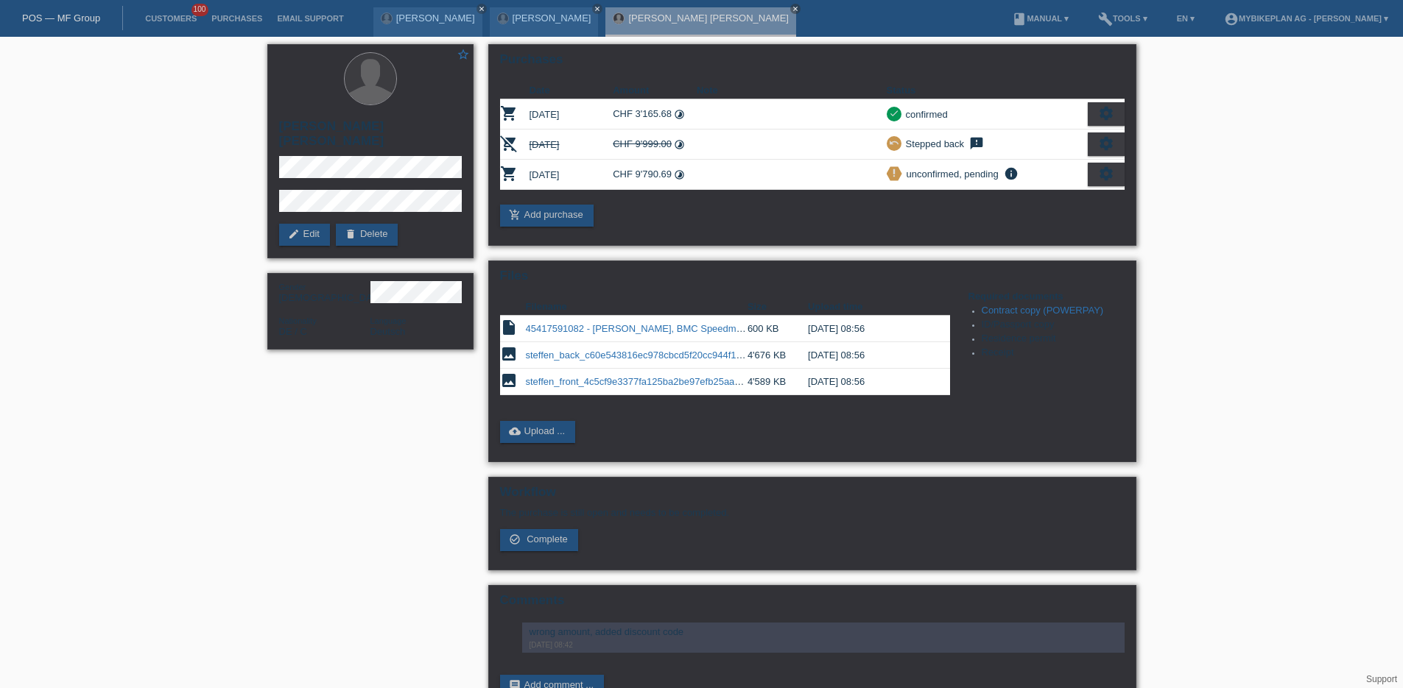
click at [638, 378] on link "steffen_front_4c5cf9e3377fa125ba2be97efb25aa4a.jpeg" at bounding box center [646, 381] width 241 height 11
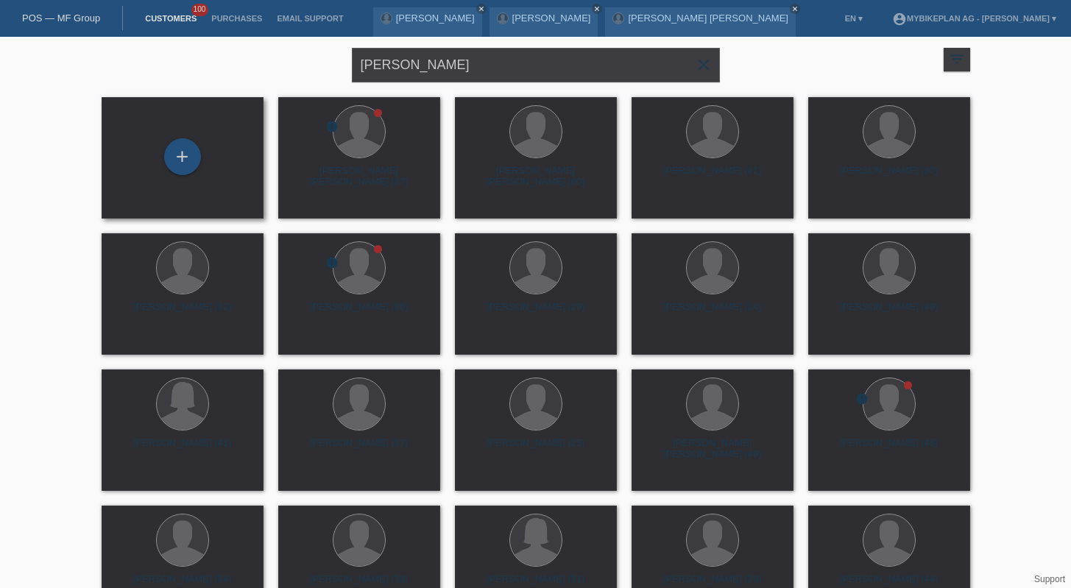
click at [169, 137] on div "+" at bounding box center [183, 157] width 162 height 121
click at [183, 157] on div "+" at bounding box center [182, 156] width 37 height 37
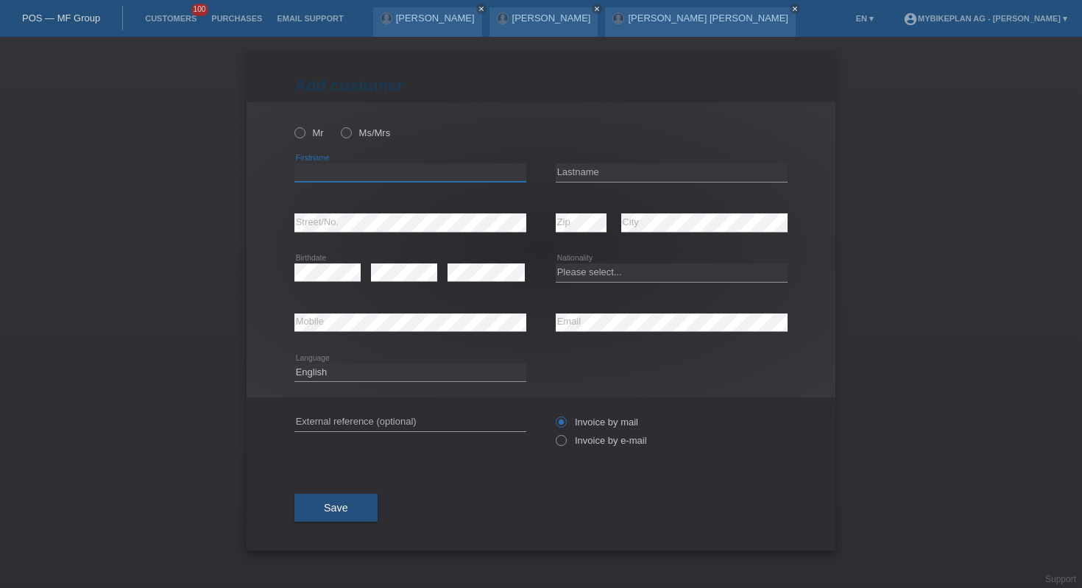
click at [365, 164] on input "text" at bounding box center [411, 172] width 232 height 18
type input "[PERSON_NAME]"
click at [574, 175] on input "text" at bounding box center [672, 172] width 232 height 18
type input "jung"
click at [448, 214] on div "error Street/No." at bounding box center [411, 223] width 232 height 50
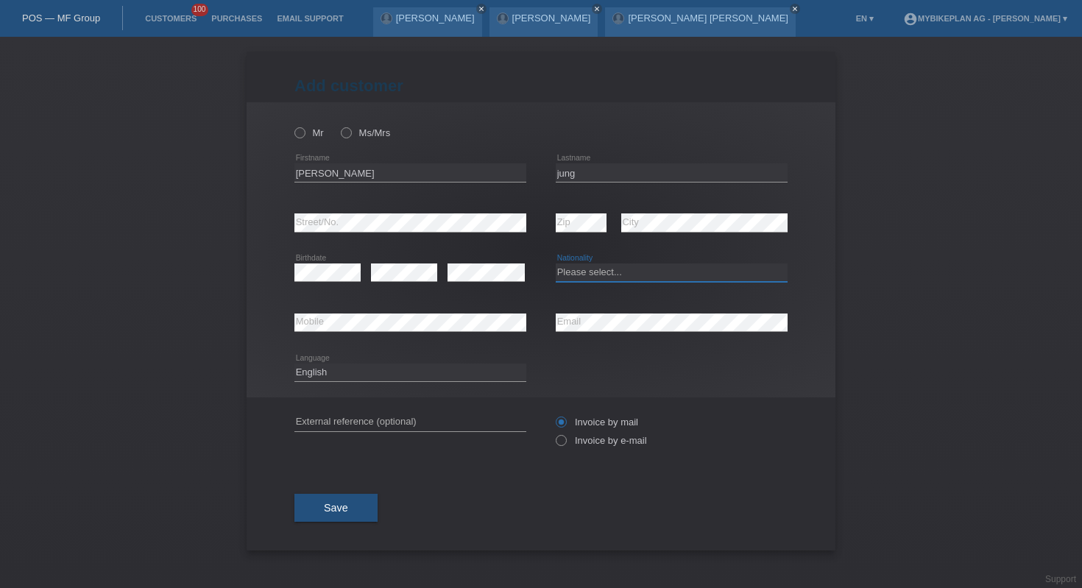
click at [632, 269] on select "Please select... Switzerland Austria Germany Liechtenstein ------------ Afghani…" at bounding box center [672, 273] width 232 height 18
select select "CH"
click at [295, 138] on label "Mr" at bounding box center [309, 132] width 29 height 11
click at [295, 137] on input "Mr" at bounding box center [300, 132] width 10 height 10
radio input "true"
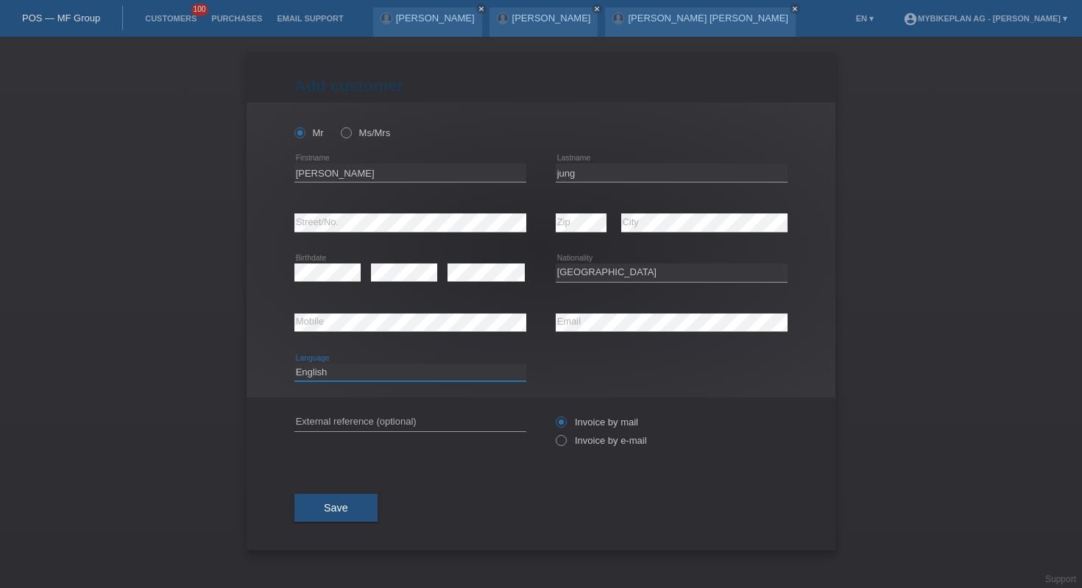
click at [402, 369] on select "Deutsch Français Italiano English" at bounding box center [411, 373] width 232 height 18
select select "de"
click at [554, 433] on icon at bounding box center [554, 433] width 0 height 0
click at [563, 443] on input "Invoice by e-mail" at bounding box center [561, 444] width 10 height 18
radio input "true"
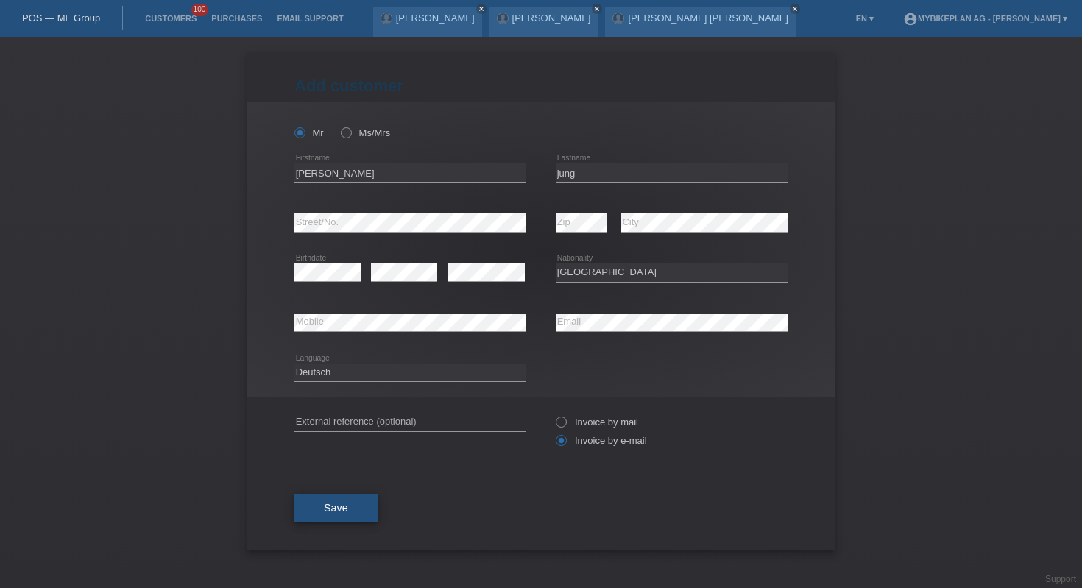
click at [362, 501] on button "Save" at bounding box center [336, 508] width 83 height 28
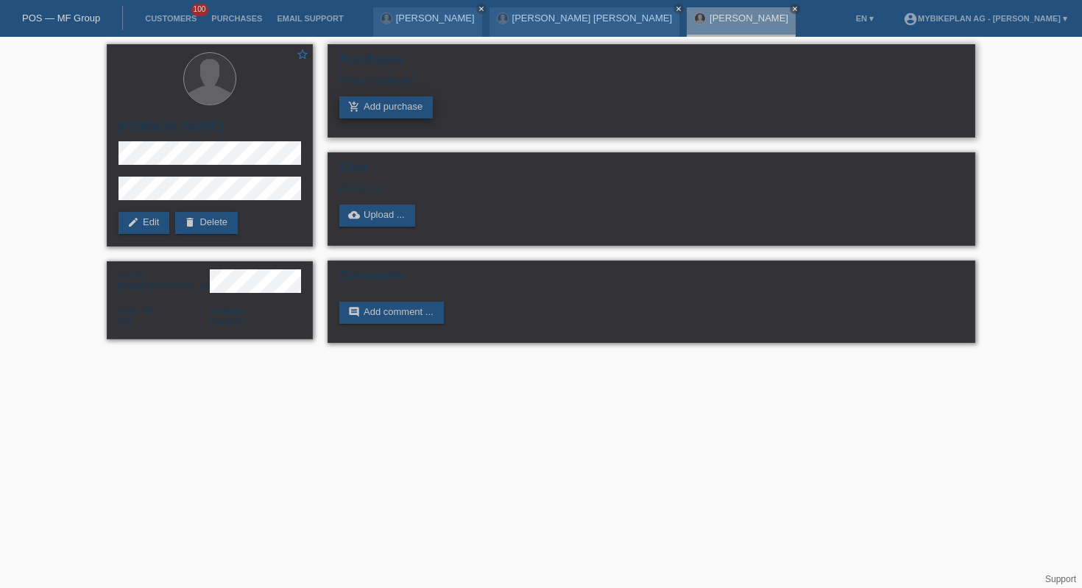
click at [395, 108] on link "add_shopping_cart Add purchase" at bounding box center [386, 107] width 94 height 22
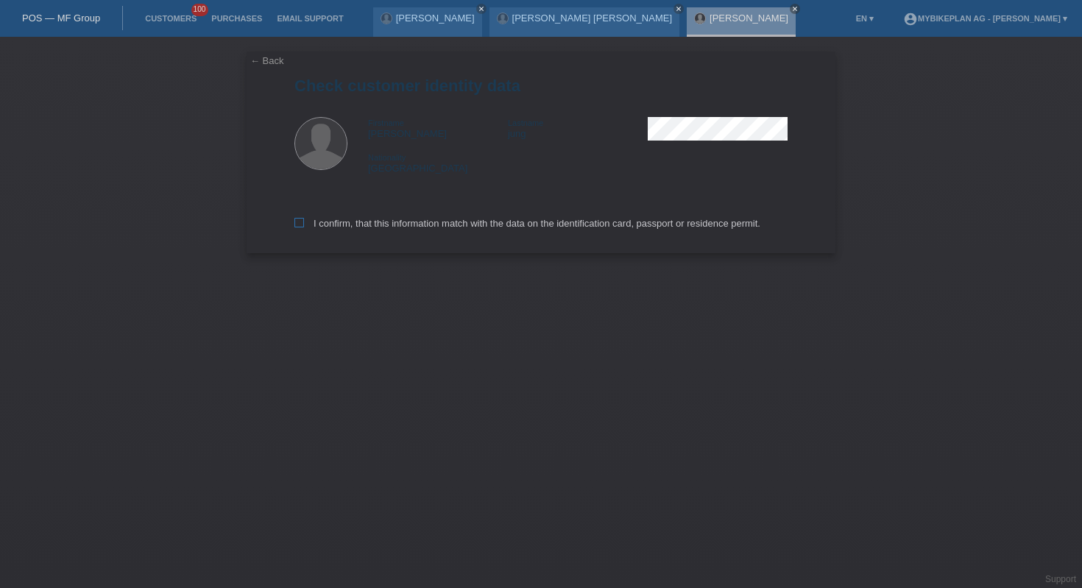
click at [381, 221] on label "I confirm, that this information match with the data on the identification card…" at bounding box center [528, 223] width 466 height 11
click at [304, 221] on input "I confirm, that this information match with the data on the identification card…" at bounding box center [300, 223] width 10 height 10
checkbox input "true"
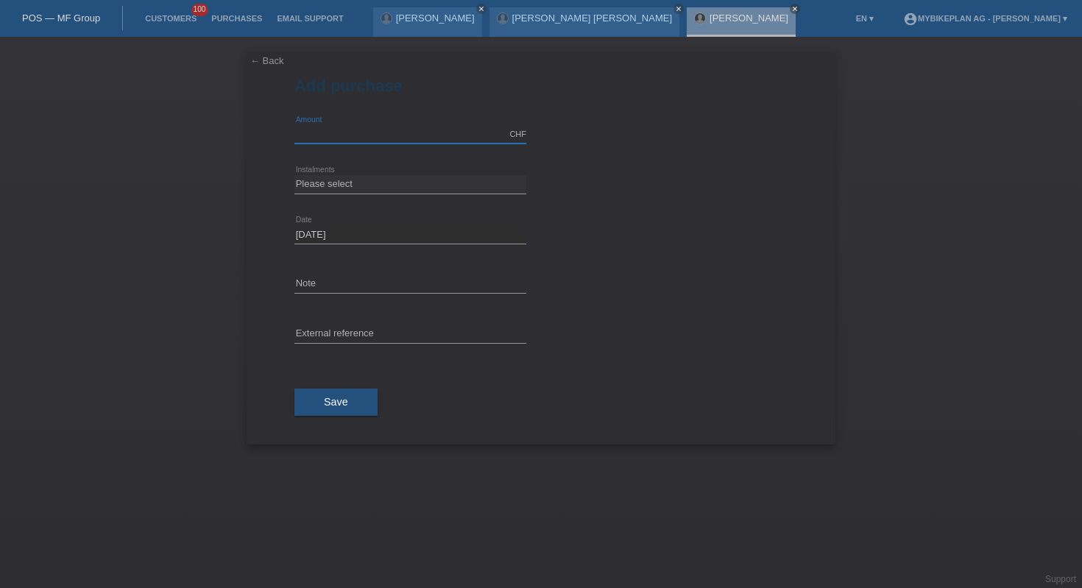
click at [359, 138] on input "text" at bounding box center [411, 134] width 232 height 18
type input "10000.00"
click at [381, 178] on select "Please select 6 instalments 12 instalments 18 instalments 24 instalments 36 ins…" at bounding box center [411, 184] width 232 height 18
select select "488"
click at [343, 412] on button "Save" at bounding box center [336, 403] width 83 height 28
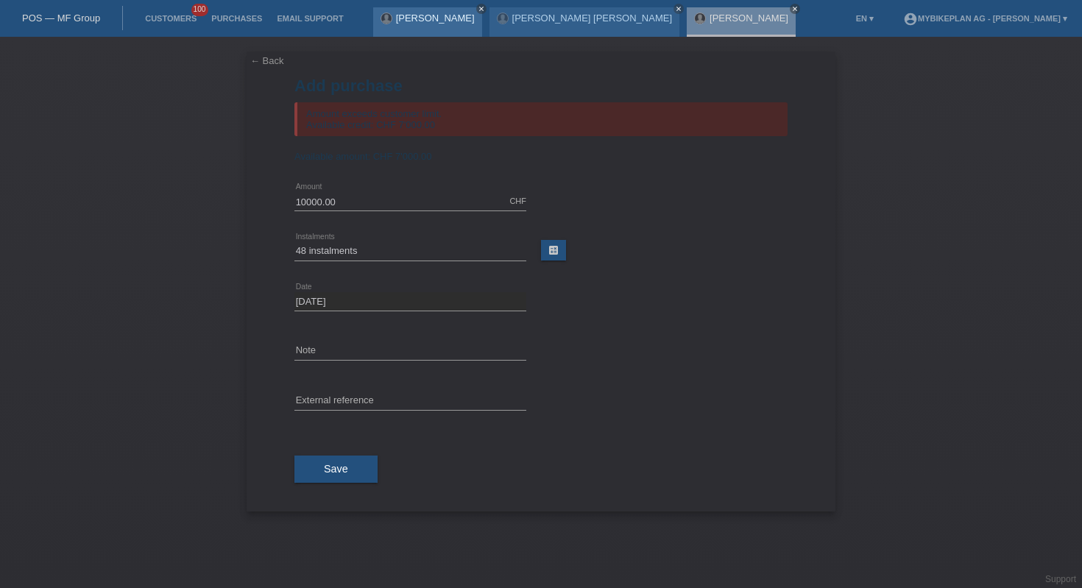
click at [478, 9] on icon "close" at bounding box center [481, 8] width 7 height 7
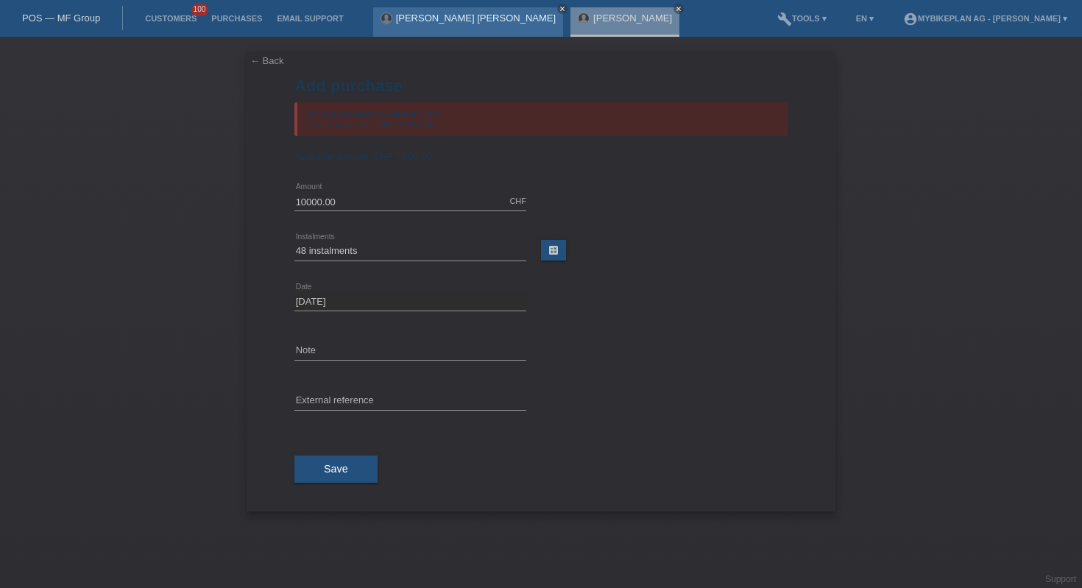
click at [559, 9] on icon "close" at bounding box center [562, 8] width 7 height 7
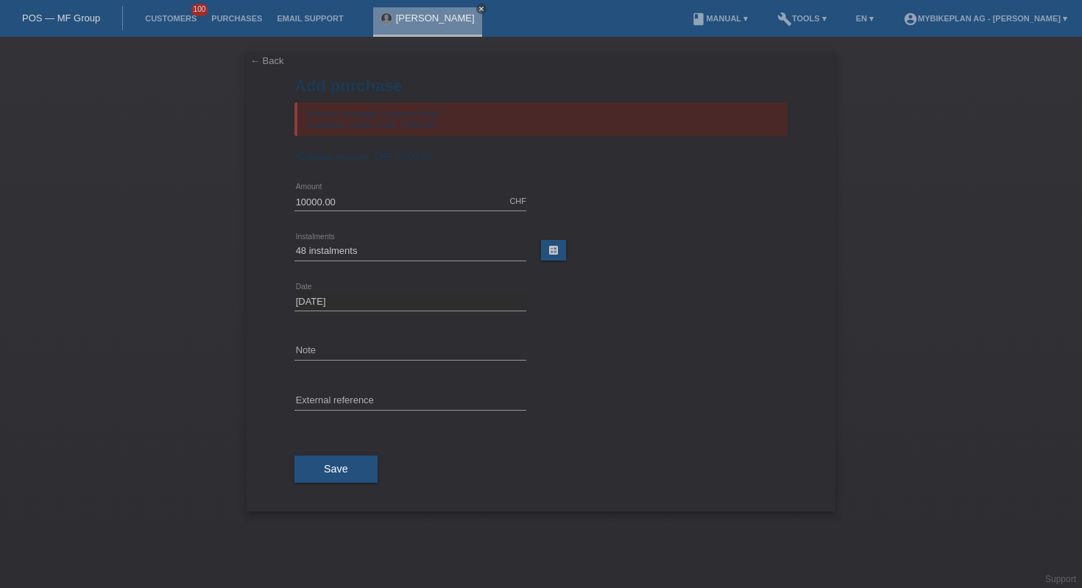
click at [478, 10] on icon "close" at bounding box center [481, 8] width 7 height 7
click at [69, 16] on link "POS — MF Group" at bounding box center [61, 18] width 78 height 11
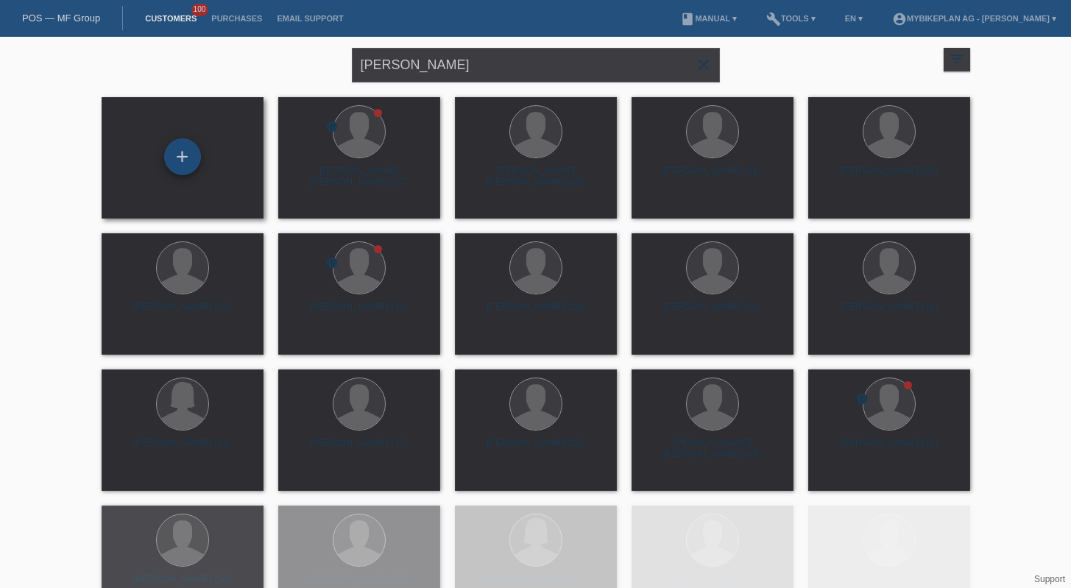
click at [191, 163] on div "+" at bounding box center [182, 156] width 37 height 37
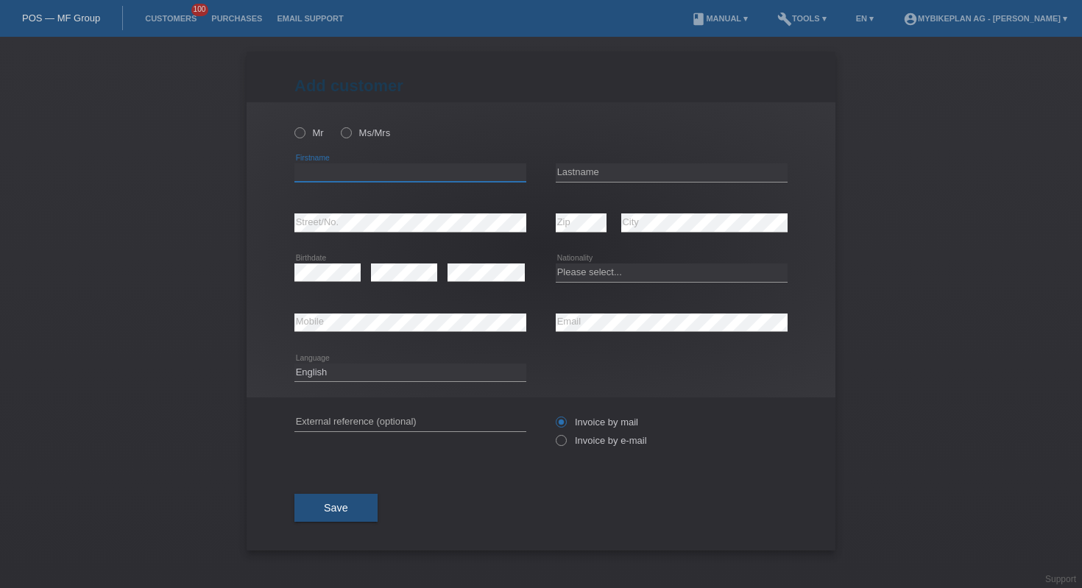
click at [454, 172] on input "text" at bounding box center [411, 172] width 232 height 18
type input "[PERSON_NAME]"
click at [665, 172] on input "text" at bounding box center [672, 172] width 232 height 18
paste input "Chouaibi"
type input "Chouaibi"
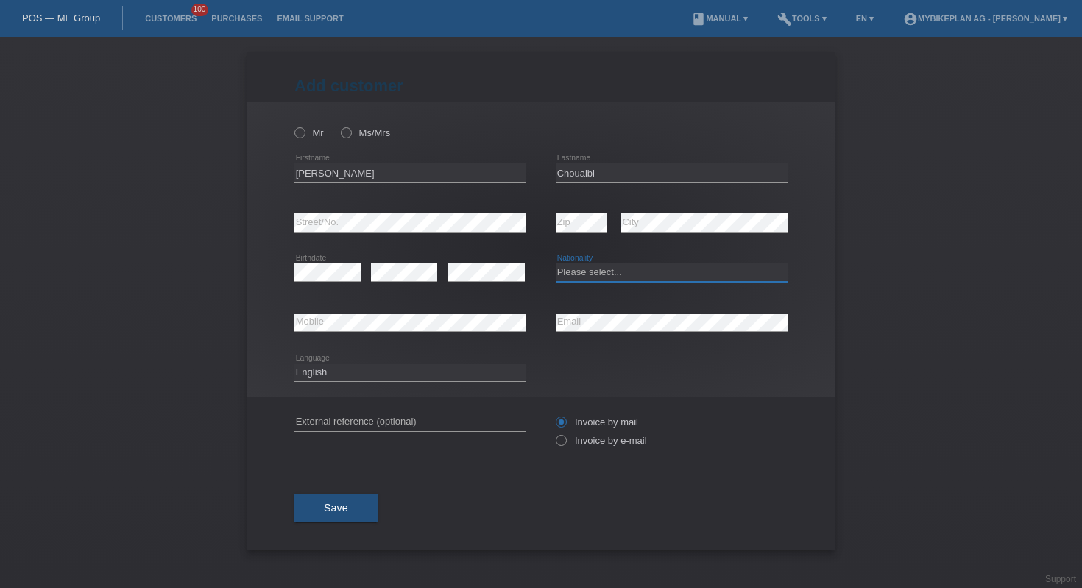
click at [591, 271] on select "Please select... Switzerland Austria Germany Liechtenstein ------------ Afghani…" at bounding box center [672, 273] width 232 height 18
select select "CH"
click at [292, 125] on icon at bounding box center [292, 125] width 0 height 0
click at [303, 132] on input "Mr" at bounding box center [300, 132] width 10 height 10
radio input "true"
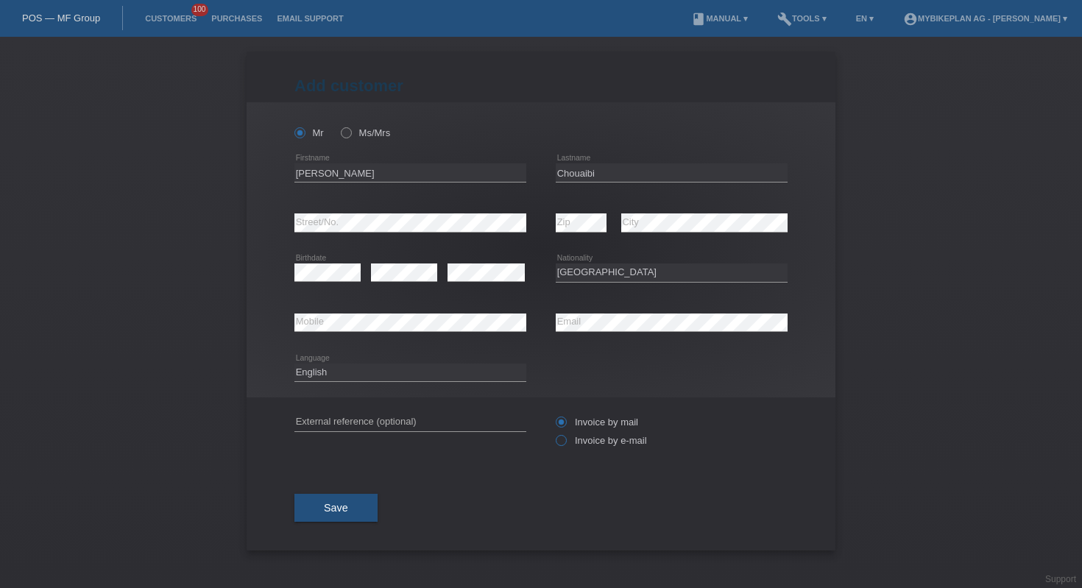
click at [575, 444] on label "Invoice by e-mail" at bounding box center [601, 440] width 91 height 11
click at [565, 444] on input "Invoice by e-mail" at bounding box center [561, 444] width 10 height 18
radio input "true"
click at [351, 373] on select "Deutsch Français Italiano English" at bounding box center [411, 373] width 232 height 18
select select "de"
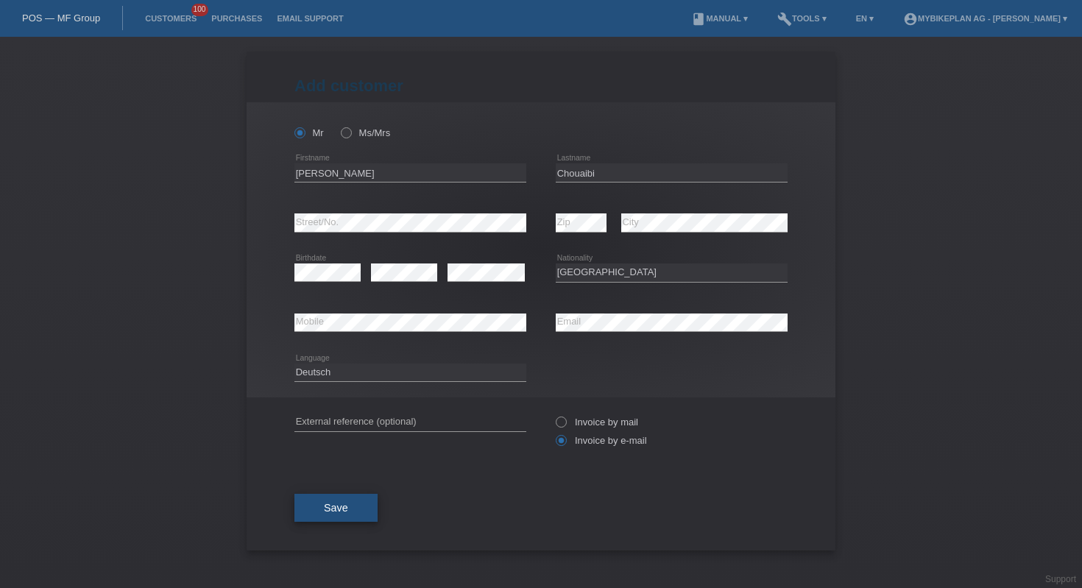
click at [325, 501] on button "Save" at bounding box center [336, 508] width 83 height 28
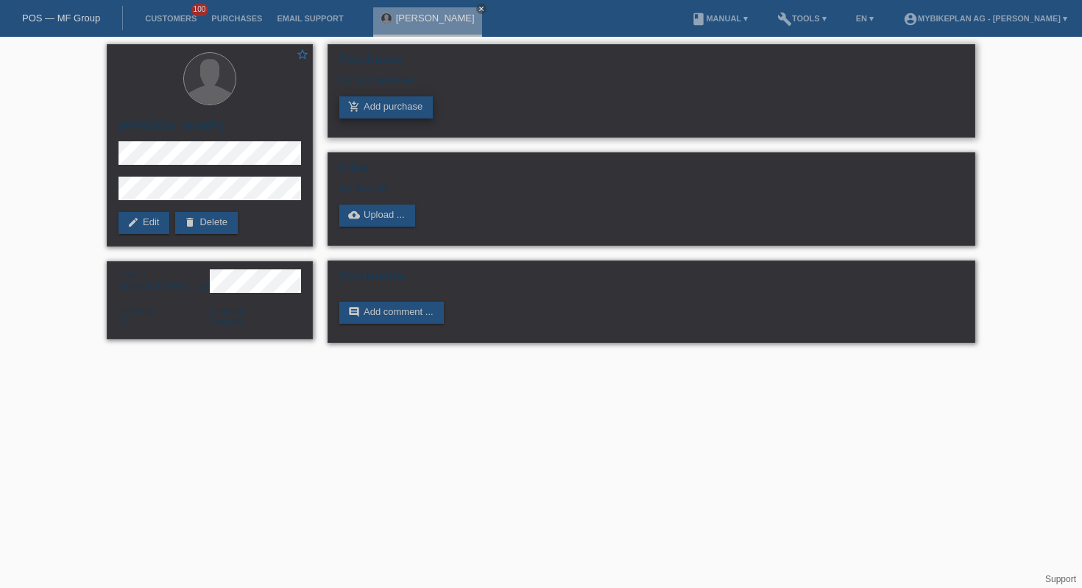
click at [408, 118] on link "add_shopping_cart Add purchase" at bounding box center [386, 107] width 94 height 22
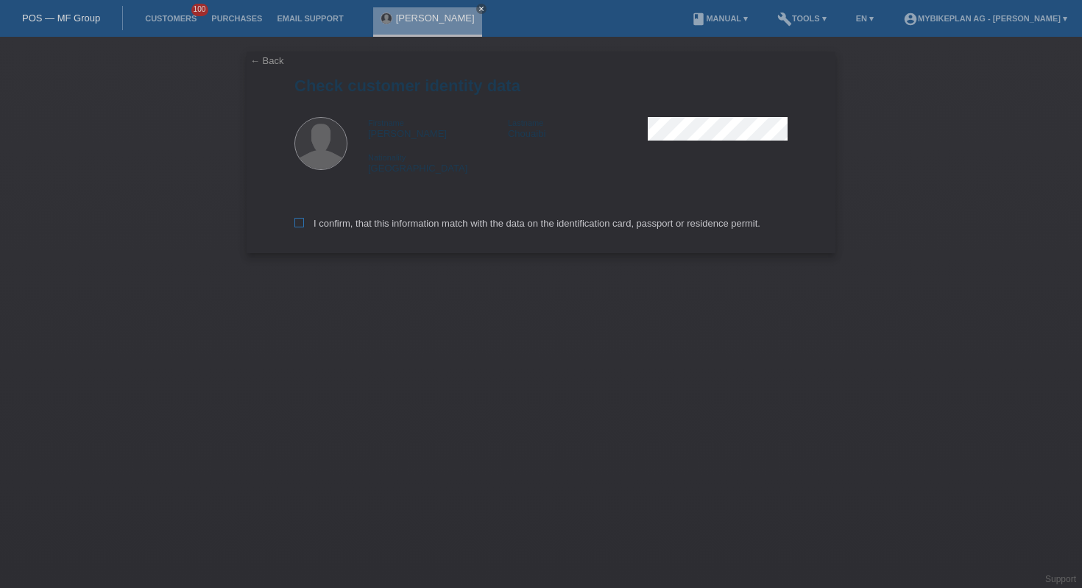
click at [411, 229] on label "I confirm, that this information match with the data on the identification card…" at bounding box center [528, 223] width 466 height 11
click at [304, 228] on input "I confirm, that this information match with the data on the identification card…" at bounding box center [300, 223] width 10 height 10
checkbox input "true"
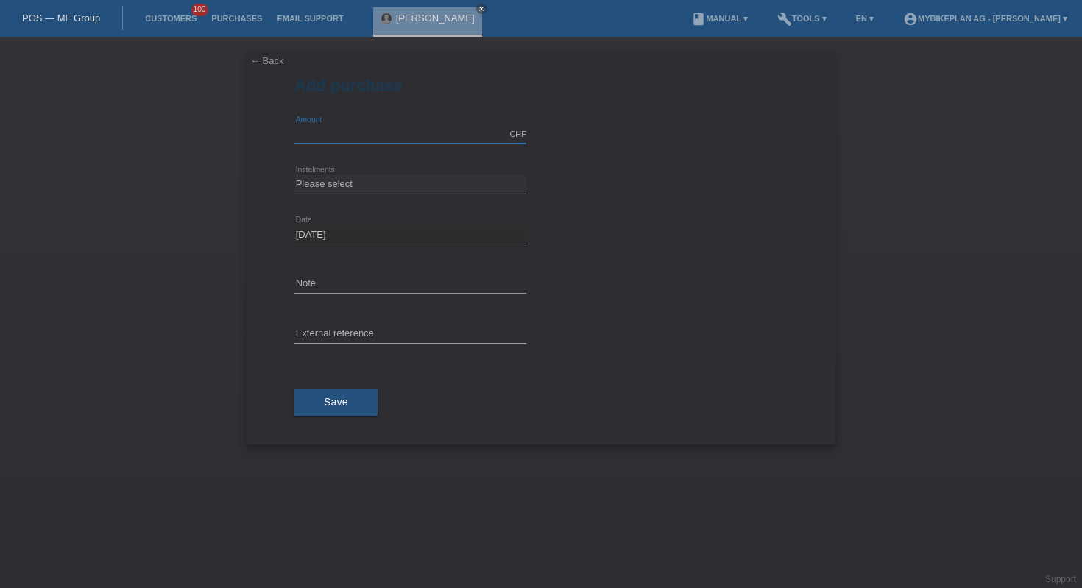
click at [367, 136] on input "text" at bounding box center [411, 134] width 232 height 18
type input "10000.00"
click at [378, 182] on select "Please select 6 instalments 12 instalments 18 instalments 24 instalments 36 ins…" at bounding box center [411, 184] width 232 height 18
select select "488"
click at [339, 404] on span "Save" at bounding box center [336, 402] width 24 height 12
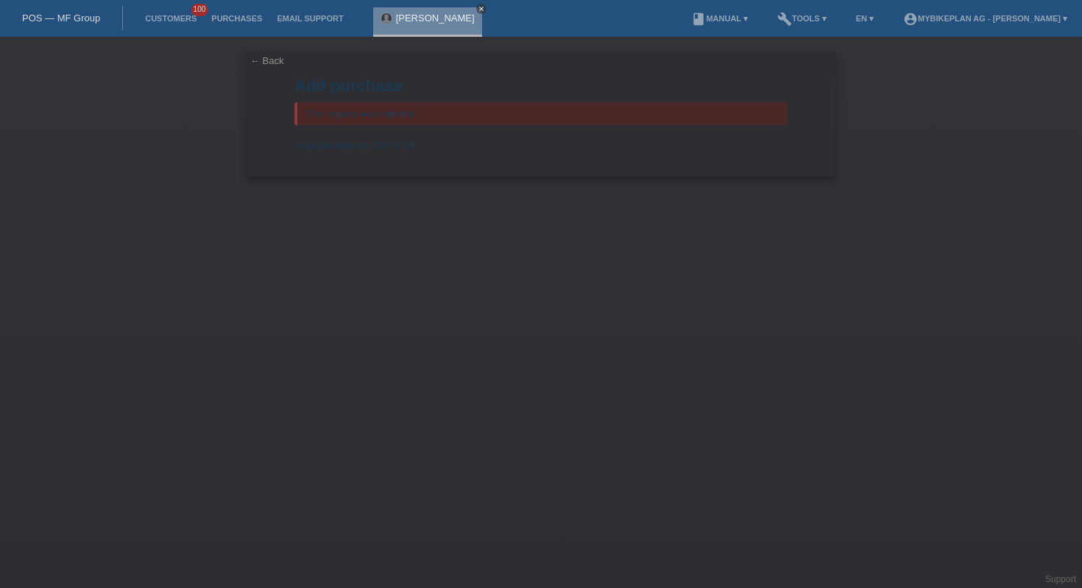
click at [478, 10] on icon "close" at bounding box center [481, 8] width 7 height 7
click at [57, 21] on link "POS — MF Group" at bounding box center [61, 18] width 78 height 11
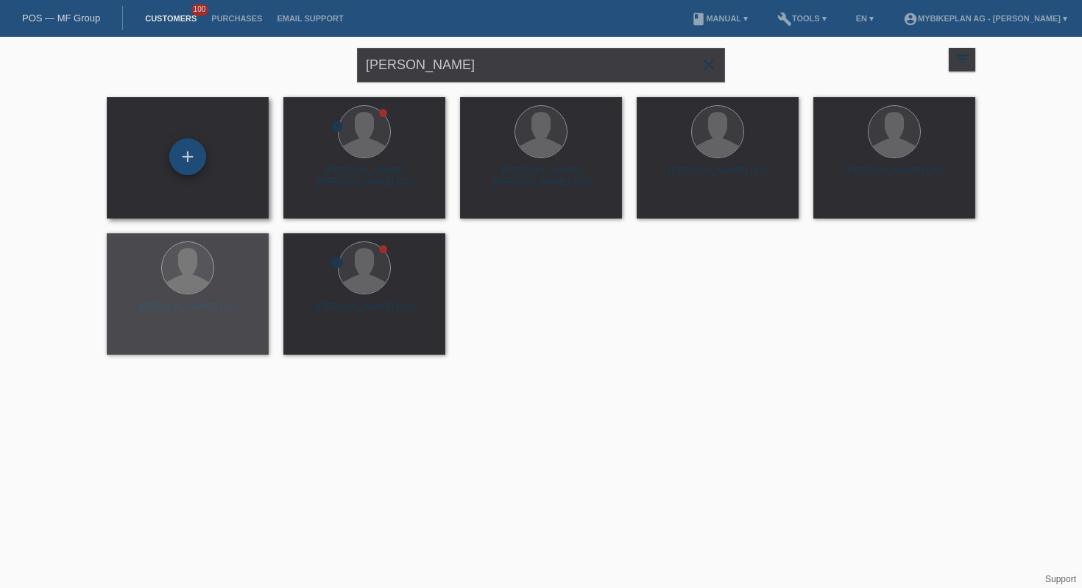
click at [190, 155] on div "+" at bounding box center [187, 156] width 37 height 37
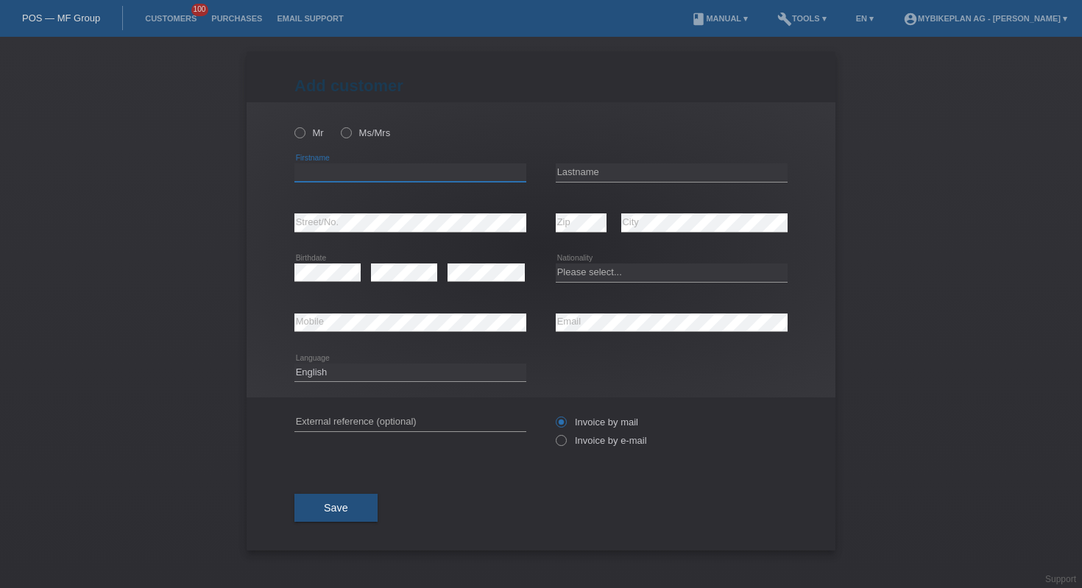
click at [488, 175] on input "text" at bounding box center [411, 172] width 232 height 18
paste input "Hanuel"
type input "Hanuel"
click at [675, 170] on input "text" at bounding box center [672, 172] width 232 height 18
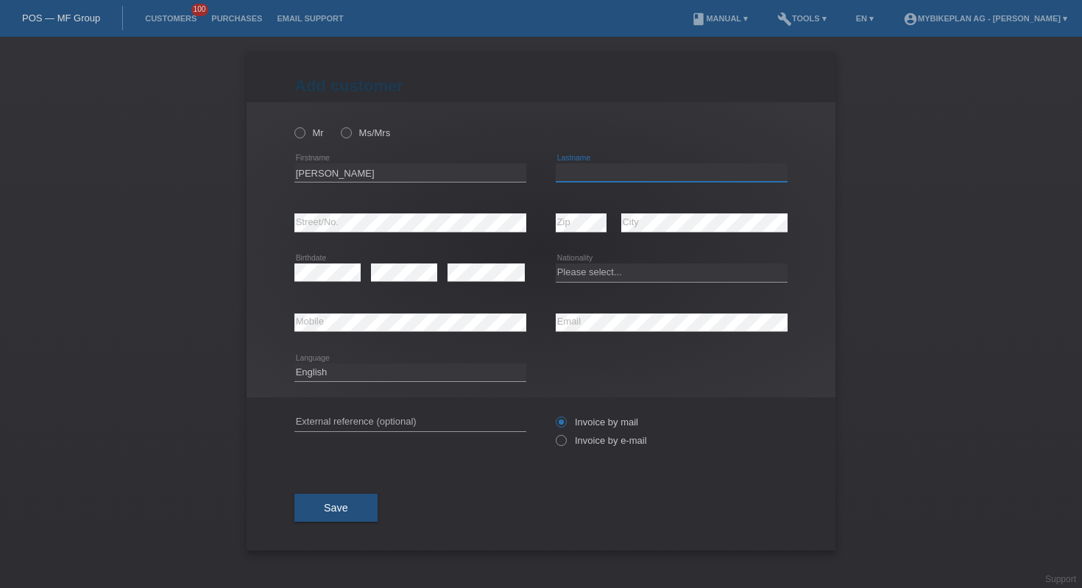
click at [675, 170] on input "text" at bounding box center [672, 172] width 232 height 18
paste input "Heiniger"
type input "Heiniger"
click at [67, 32] on nav "POS — MF Group Customers 100 Purchases Email Support menu account_circle Mybike…" at bounding box center [541, 18] width 1082 height 37
click at [67, 21] on link "POS — MF Group" at bounding box center [61, 18] width 78 height 11
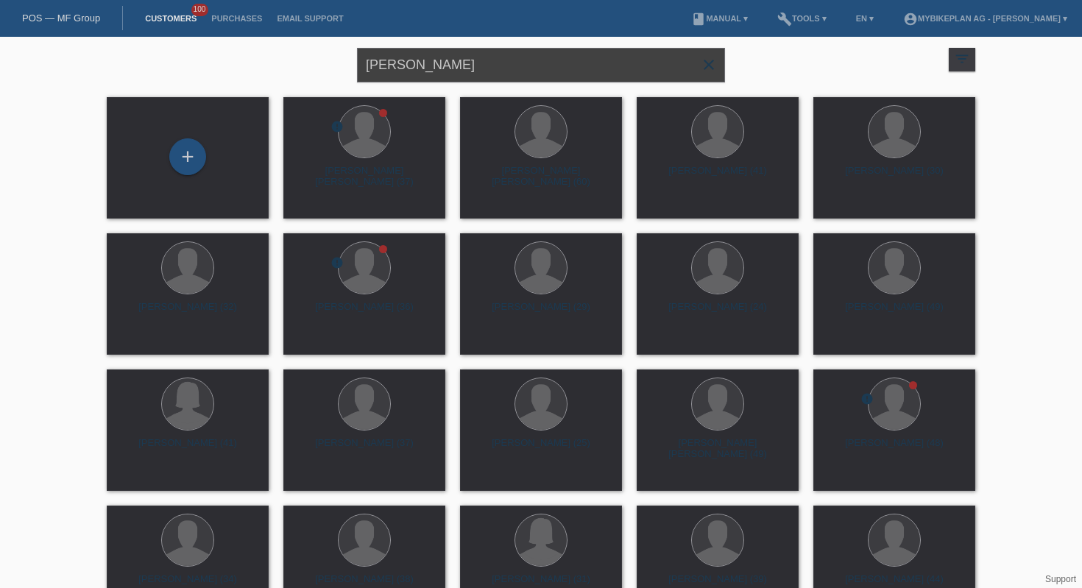
click at [406, 62] on input "Steffen Stein" at bounding box center [541, 65] width 368 height 35
paste input "Andri Ernst"
type input "Andri Ernst"
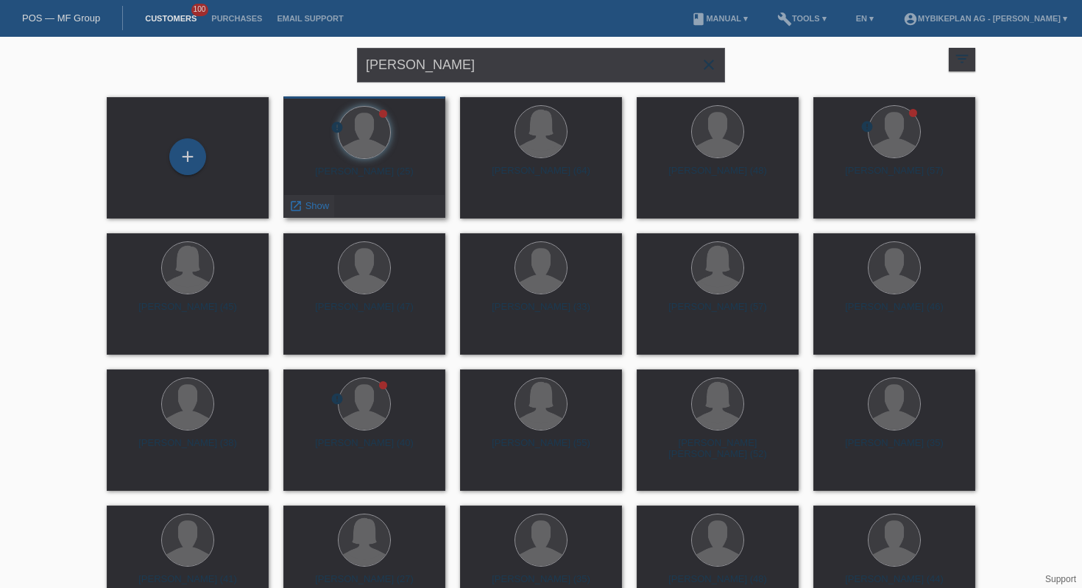
click at [317, 200] on span "Show" at bounding box center [318, 205] width 24 height 11
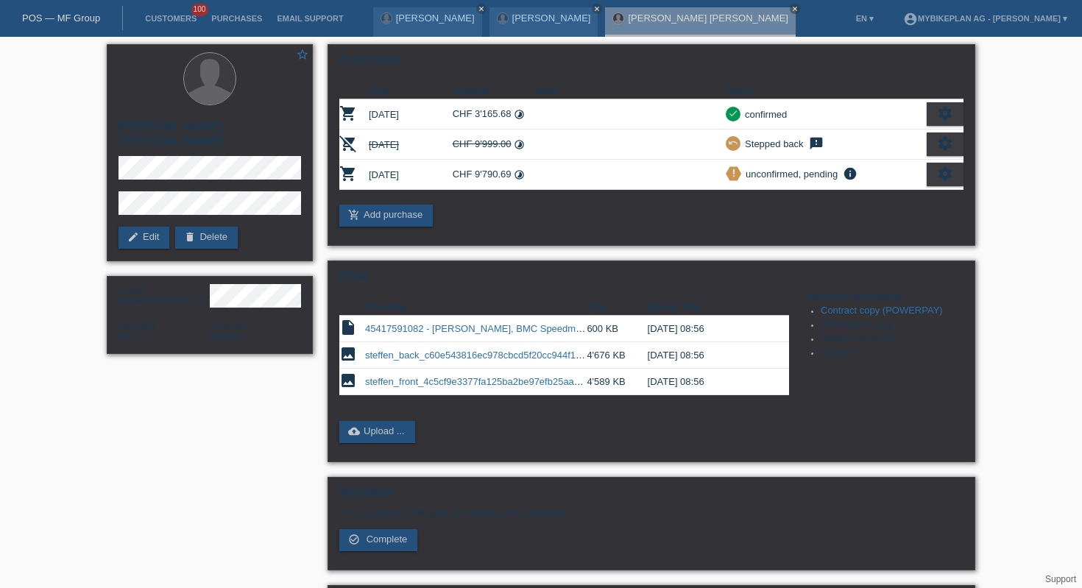
click at [54, 18] on link "POS — MF Group" at bounding box center [61, 18] width 78 height 11
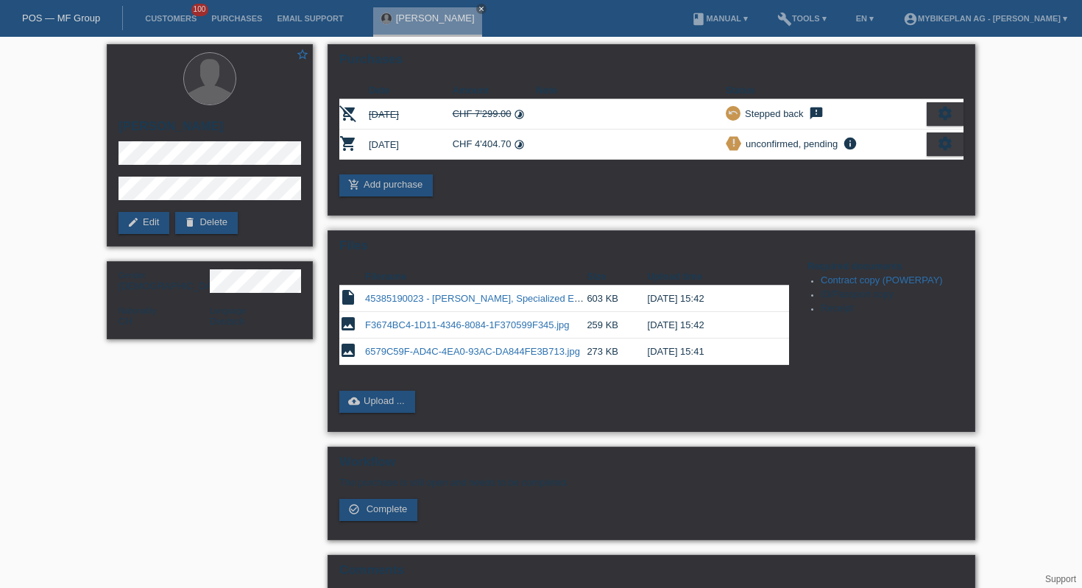
click at [485, 295] on td "45385190023 - [PERSON_NAME], Specialized Epic 8 Expert AXS.pdf" at bounding box center [476, 299] width 222 height 27
click at [483, 308] on td "45385190023 - [PERSON_NAME], Specialized Epic 8 Expert AXS.pdf" at bounding box center [476, 299] width 222 height 27
click at [483, 304] on link "45385190023 - [PERSON_NAME], Specialized Epic 8 Expert AXS.pdf" at bounding box center [513, 298] width 297 height 11
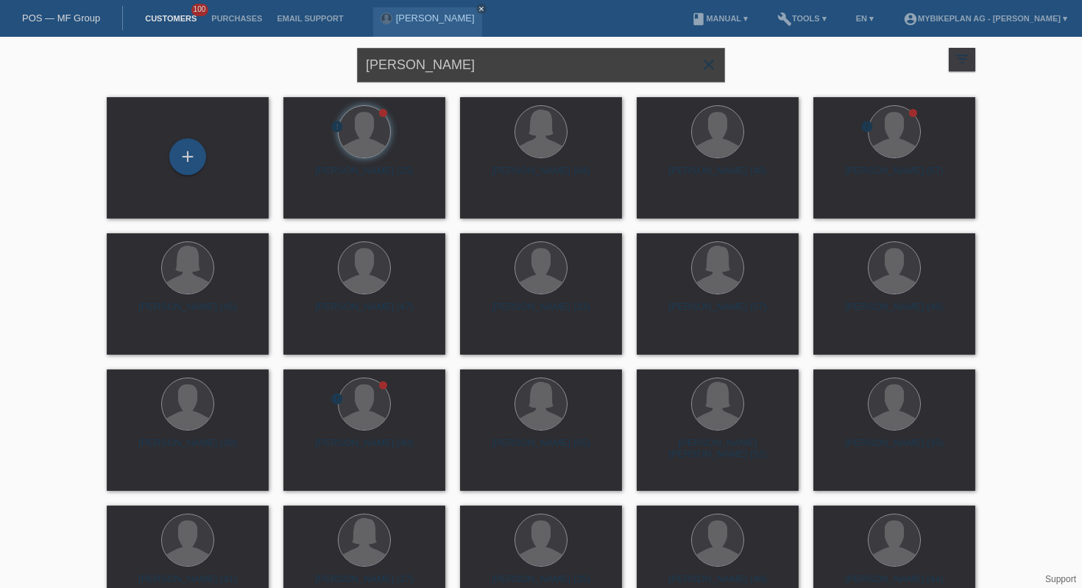
click at [462, 71] on input "Andri Ernst" at bounding box center [541, 65] width 368 height 35
paste input "[PERSON_NAME]"
type input "[PERSON_NAME]"
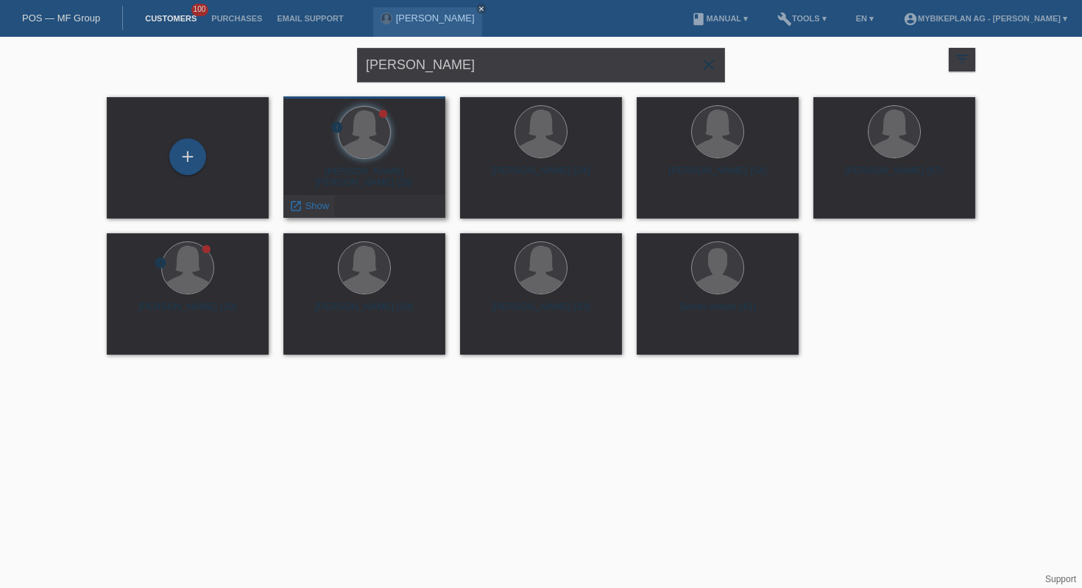
click at [317, 207] on span "Show" at bounding box center [318, 205] width 24 height 11
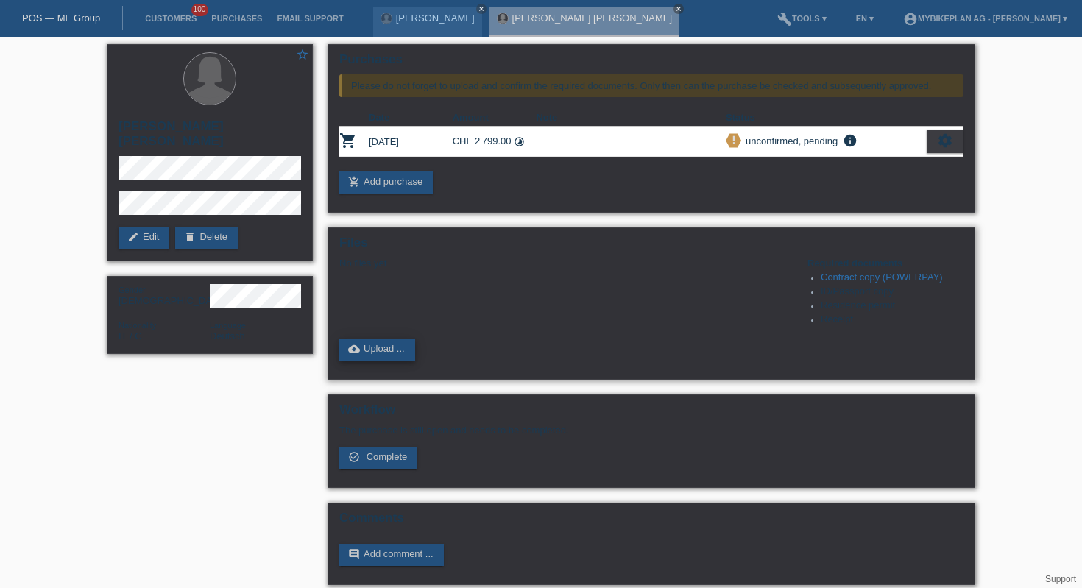
click at [387, 355] on link "cloud_upload Upload ..." at bounding box center [377, 350] width 76 height 22
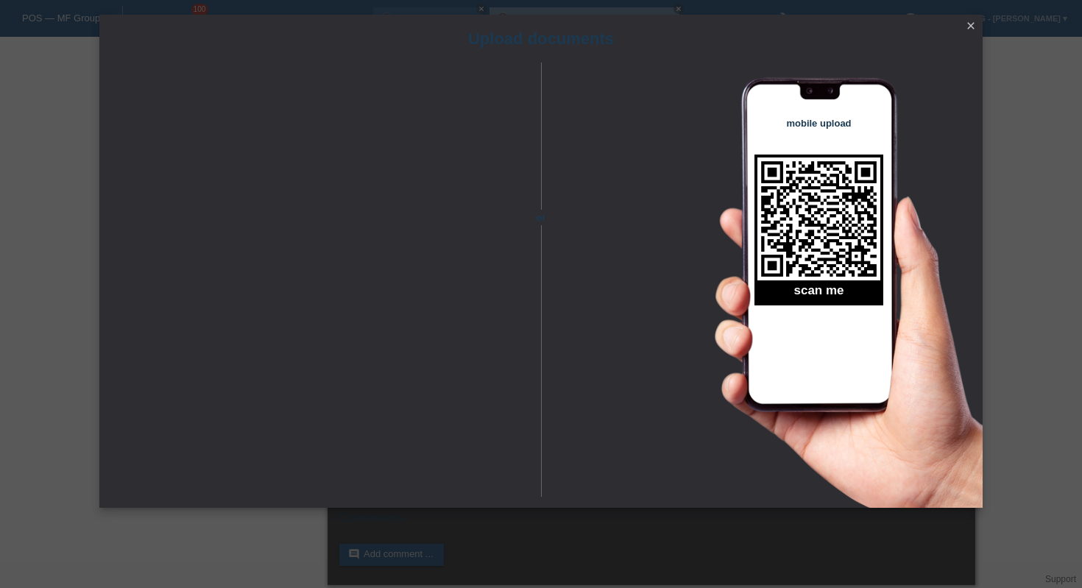
click at [976, 28] on icon "close" at bounding box center [971, 26] width 12 height 12
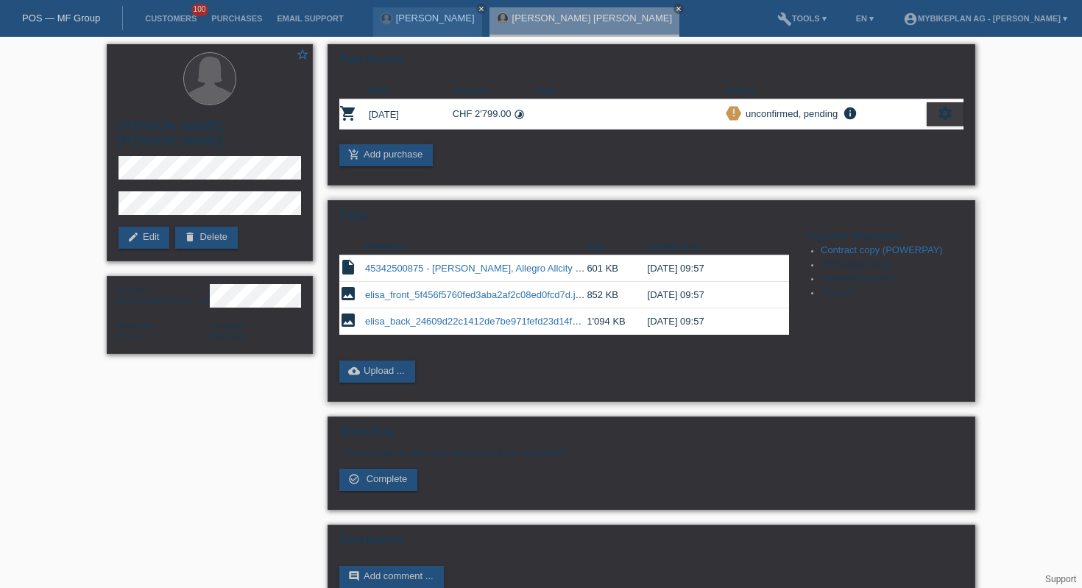
click at [445, 300] on link "elisa_front_5f456f5760fed3aba2af2c08ed0fcd7d.jpeg" at bounding box center [478, 294] width 226 height 11
click at [478, 10] on icon "close" at bounding box center [481, 8] width 7 height 7
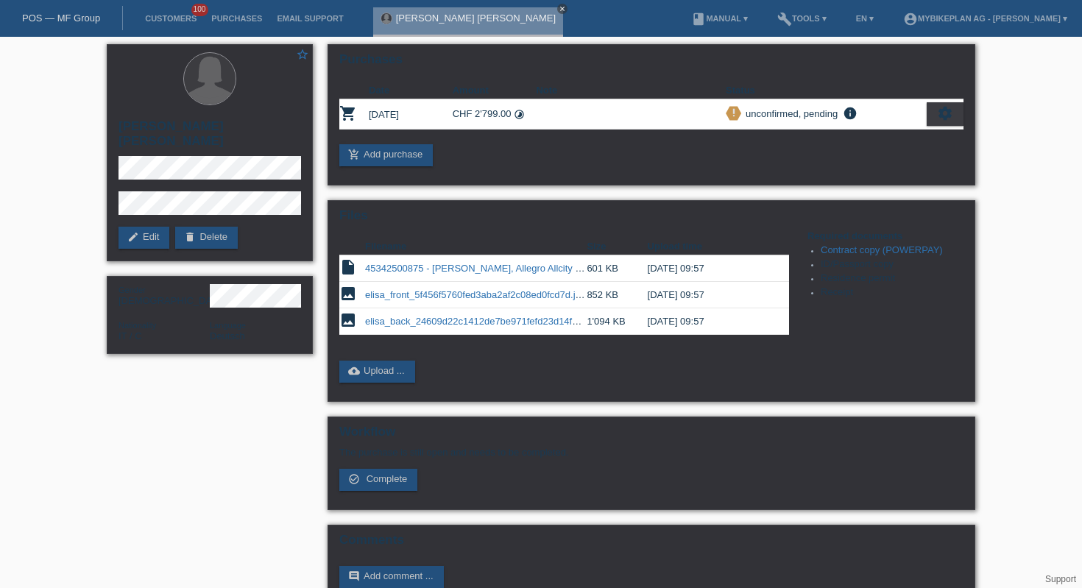
click at [559, 7] on icon "close" at bounding box center [562, 8] width 7 height 7
click at [81, 11] on div "POS — MF Group" at bounding box center [61, 18] width 123 height 24
click at [77, 16] on link "POS — MF Group" at bounding box center [61, 18] width 78 height 11
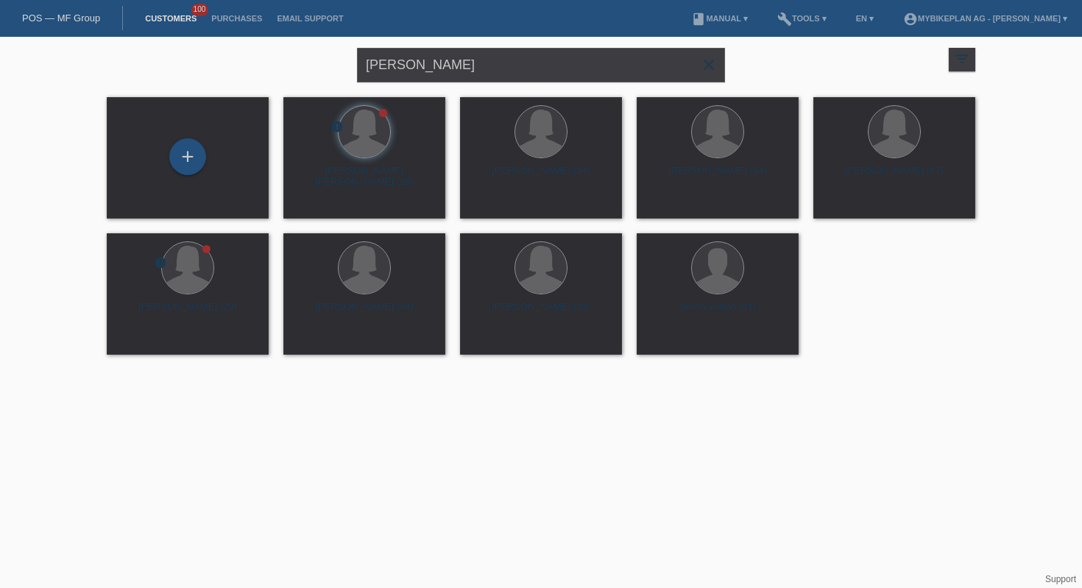
click at [713, 68] on icon "close" at bounding box center [709, 65] width 18 height 18
